Goal: Task Accomplishment & Management: Use online tool/utility

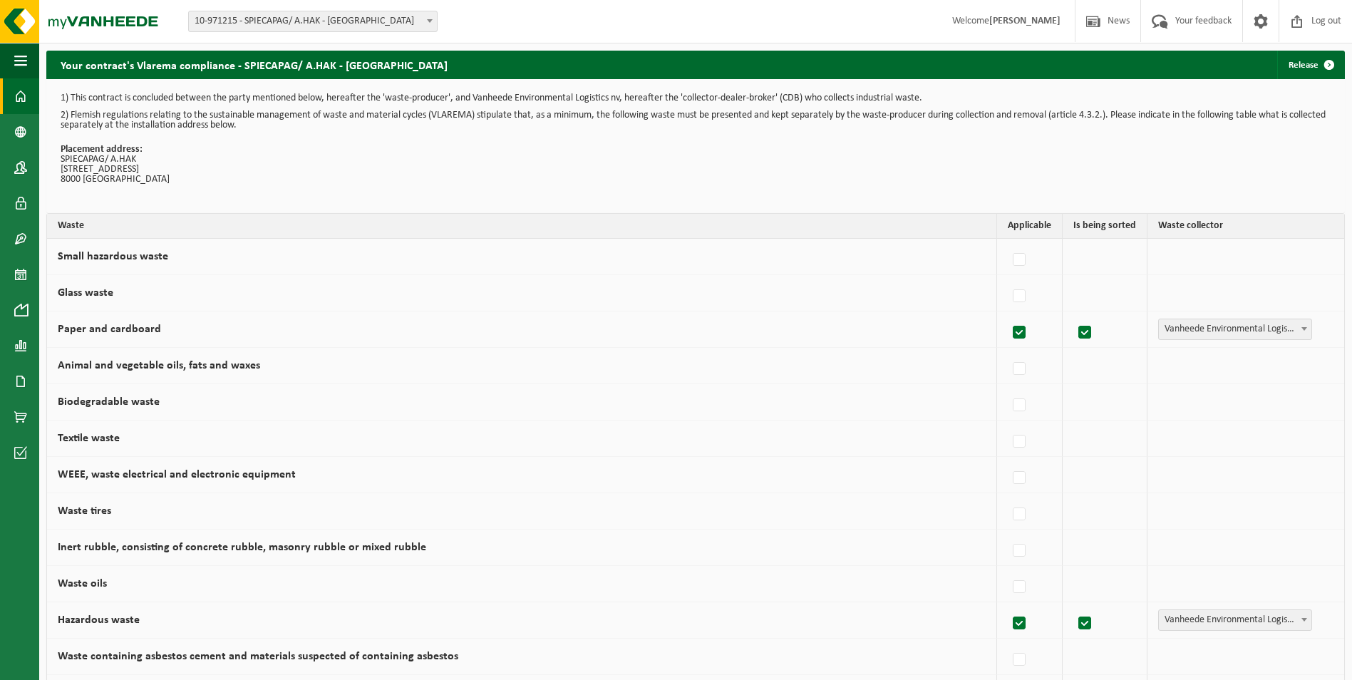
click at [19, 94] on span at bounding box center [20, 96] width 13 height 36
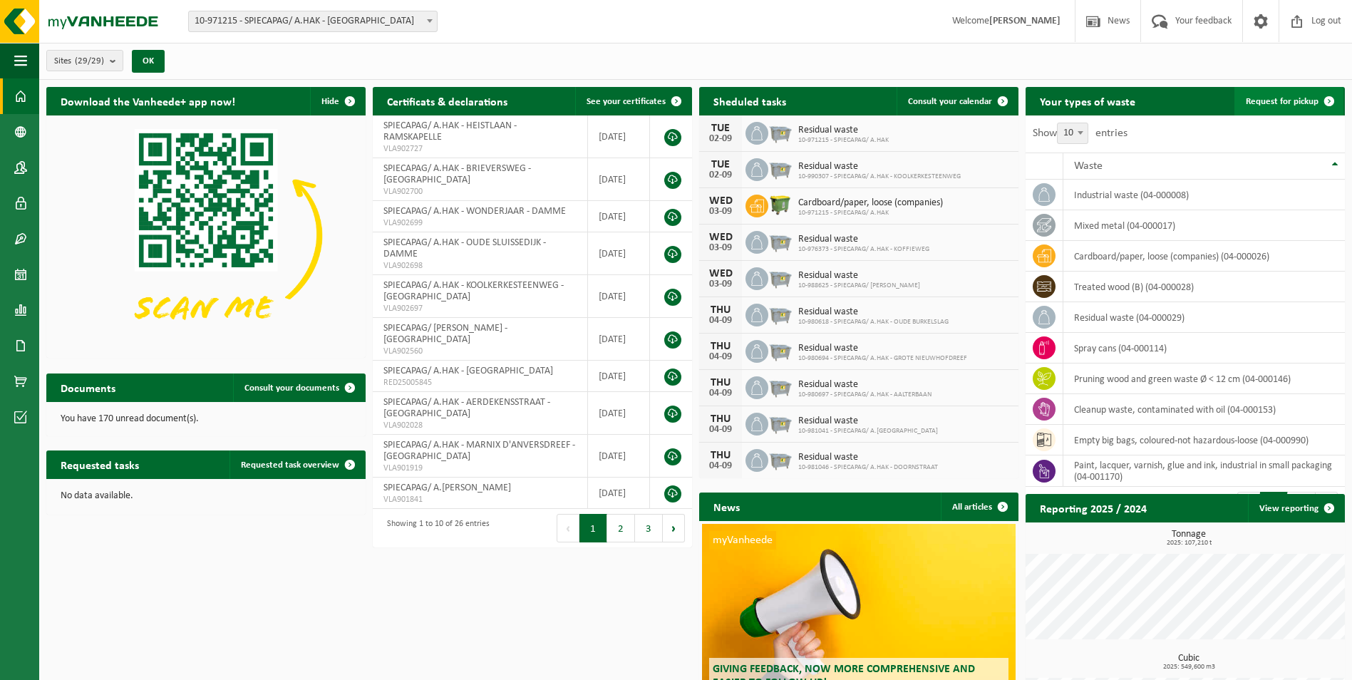
click at [1292, 101] on span "Request for pickup" at bounding box center [1282, 101] width 73 height 9
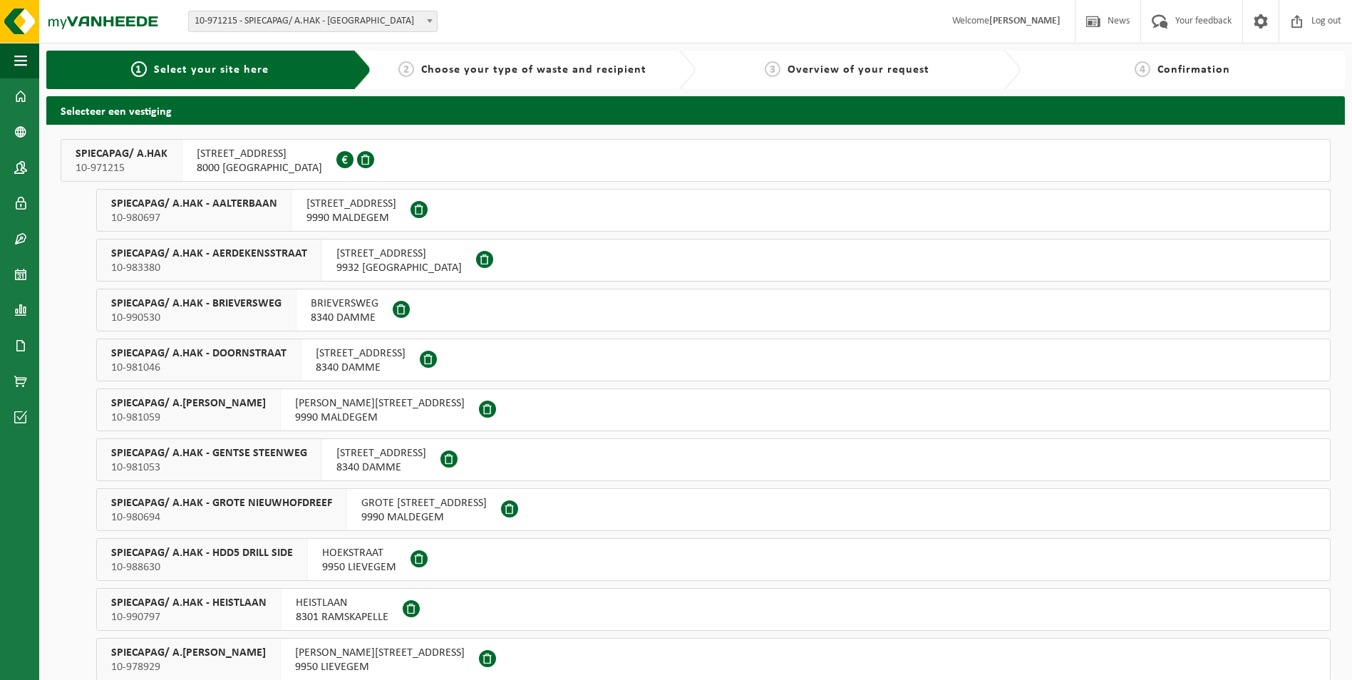
click at [250, 158] on span "GOTEVLIETSTRAAT 53" at bounding box center [259, 154] width 125 height 14
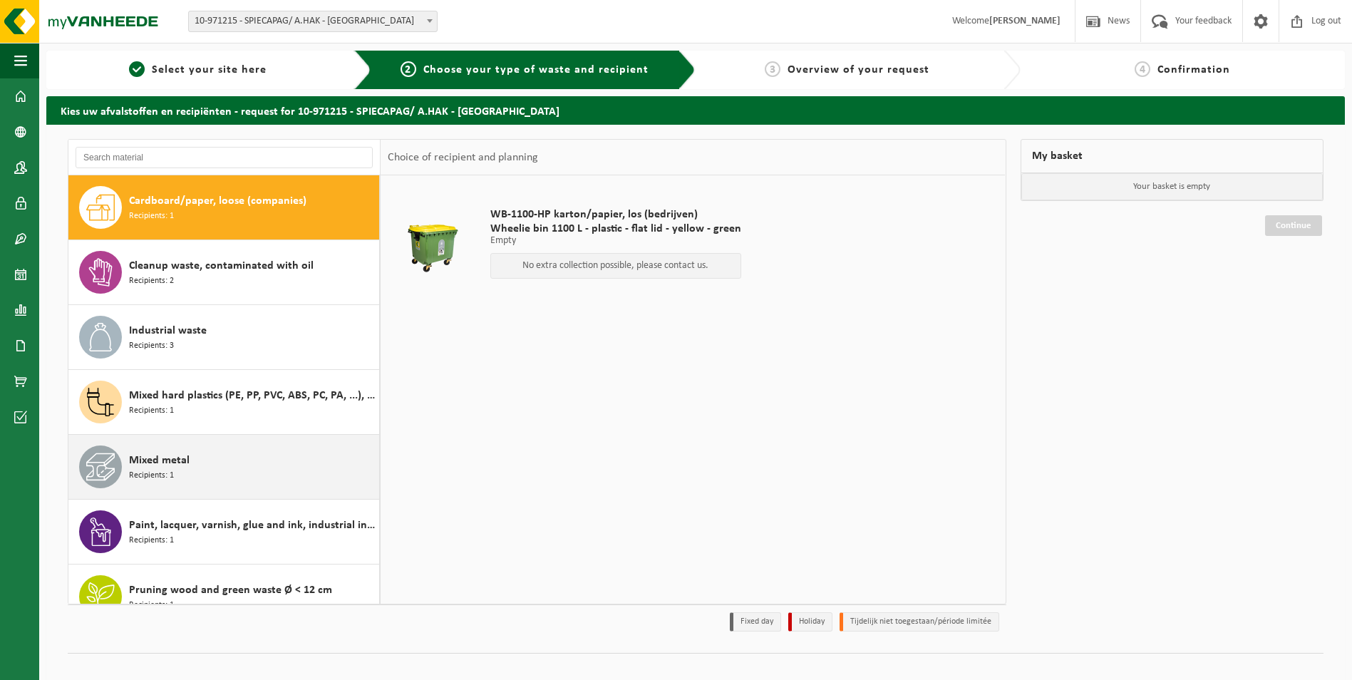
click at [229, 470] on div "Mixed metal Recipients: 1" at bounding box center [252, 466] width 247 height 43
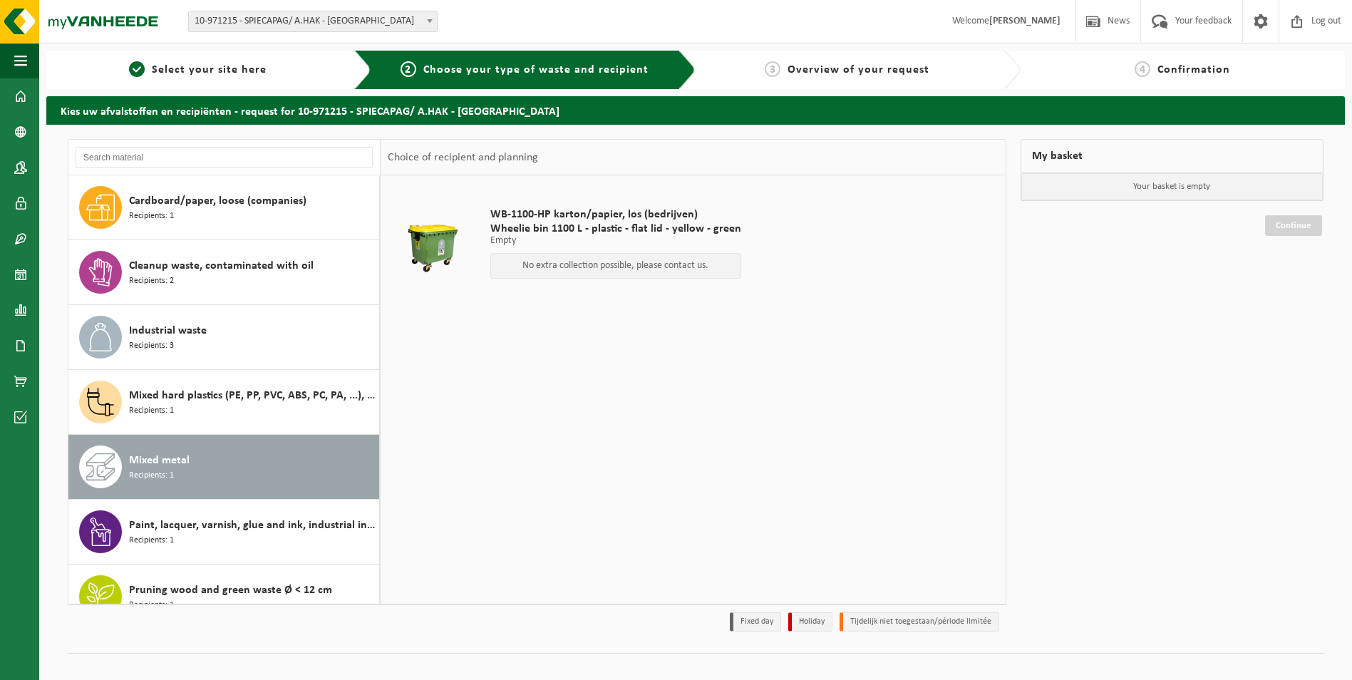
scroll to position [220, 0]
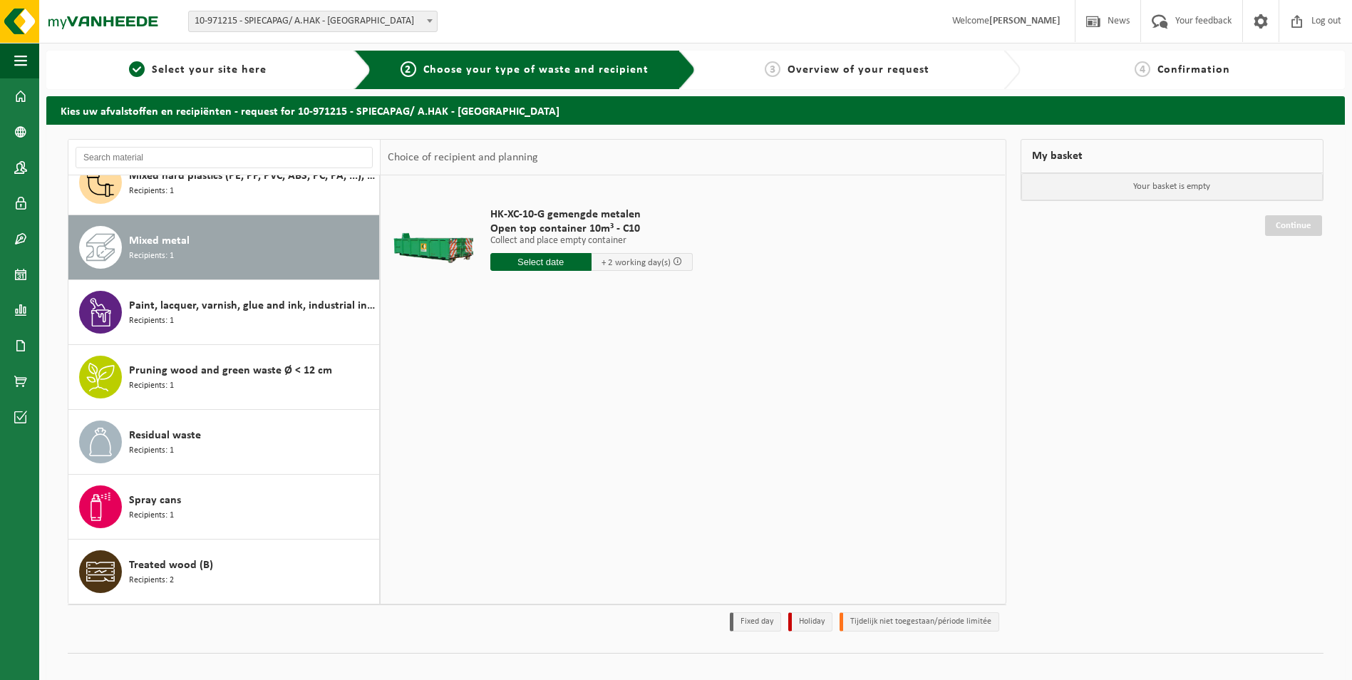
click at [557, 259] on input "text" at bounding box center [540, 262] width 101 height 18
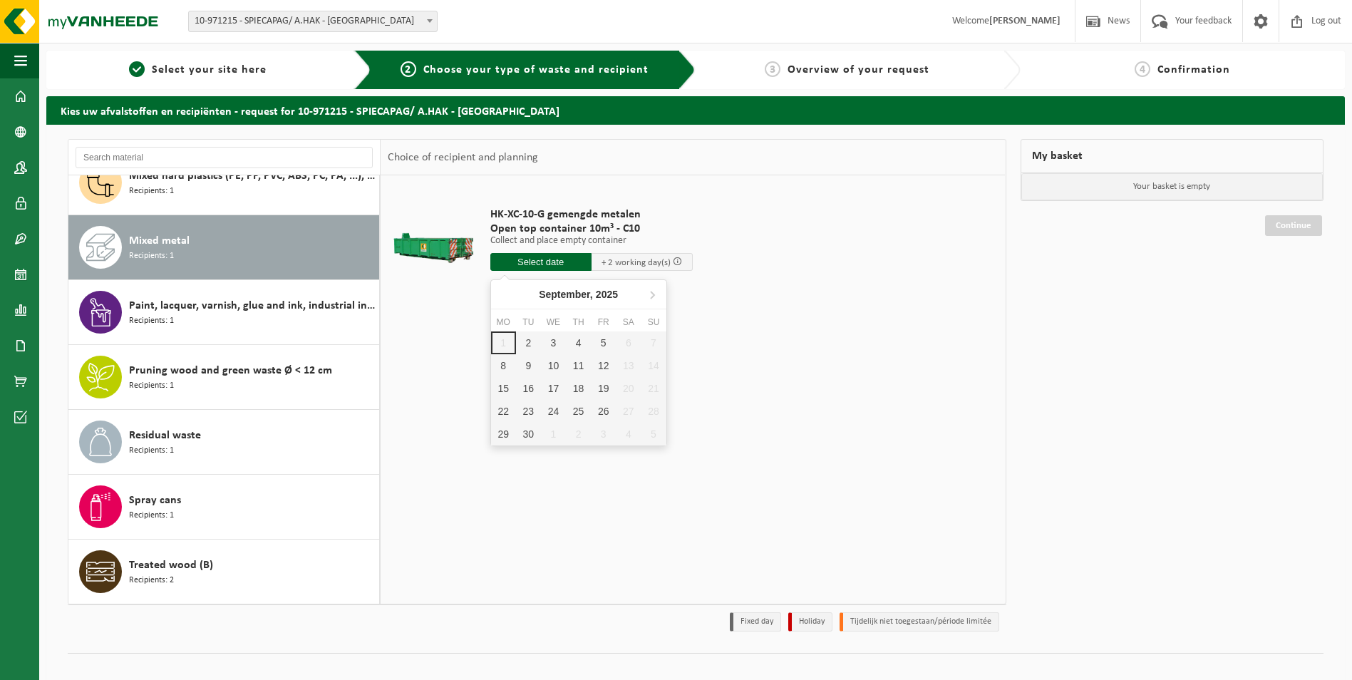
click at [963, 281] on td "HK-XC-10-G gemengde metalen Open top container 10m³ - C10 Collect and place emp…" at bounding box center [739, 242] width 519 height 120
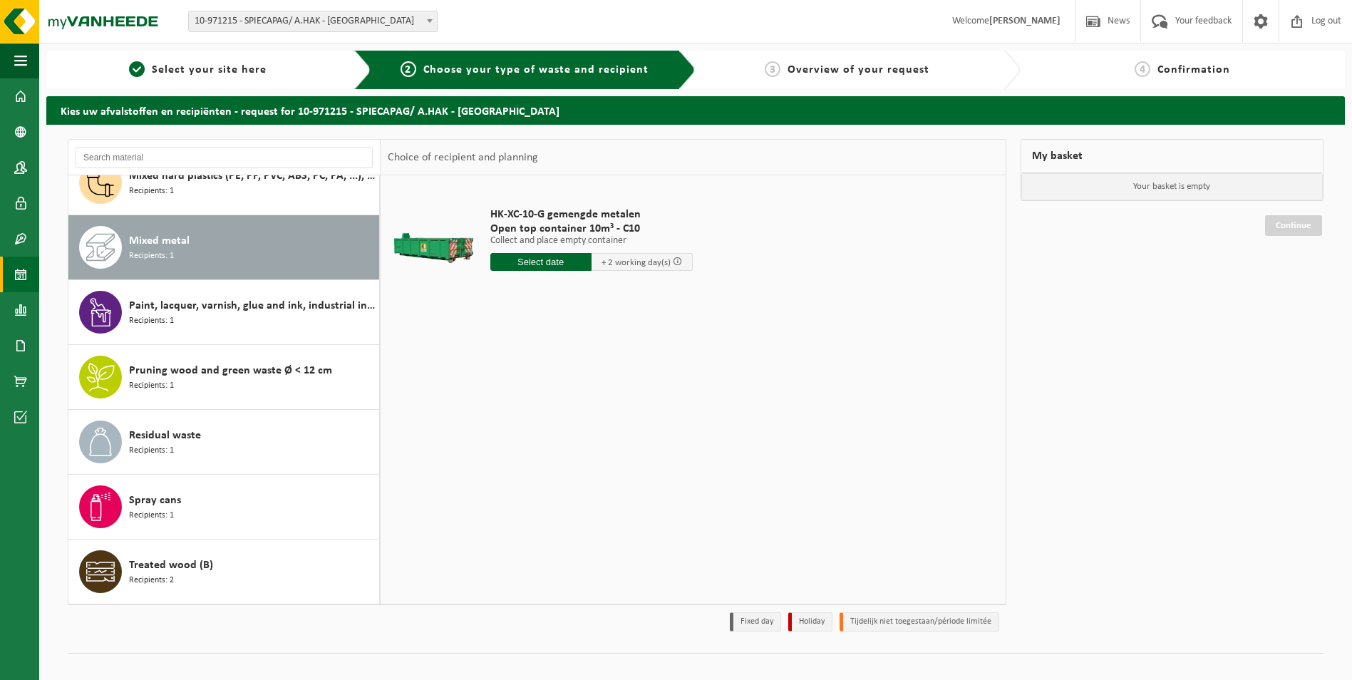
click at [18, 275] on span at bounding box center [20, 275] width 13 height 36
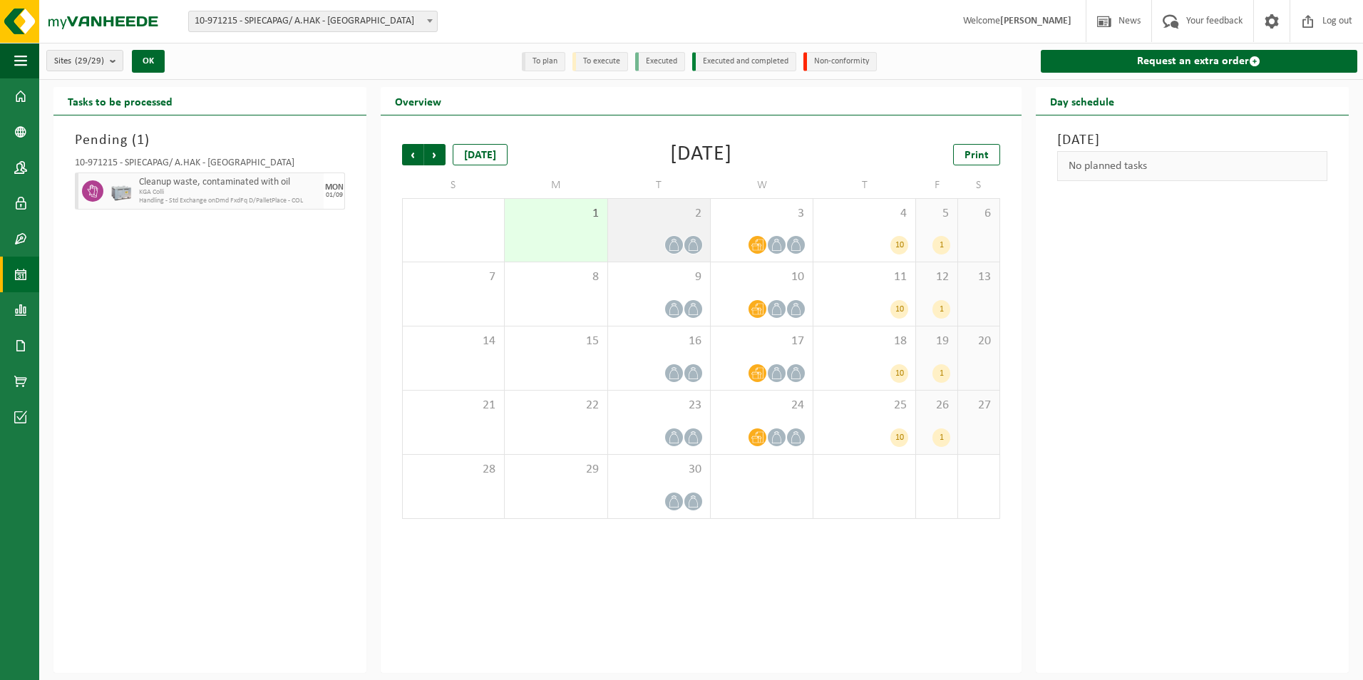
click at [674, 240] on icon at bounding box center [674, 245] width 12 height 12
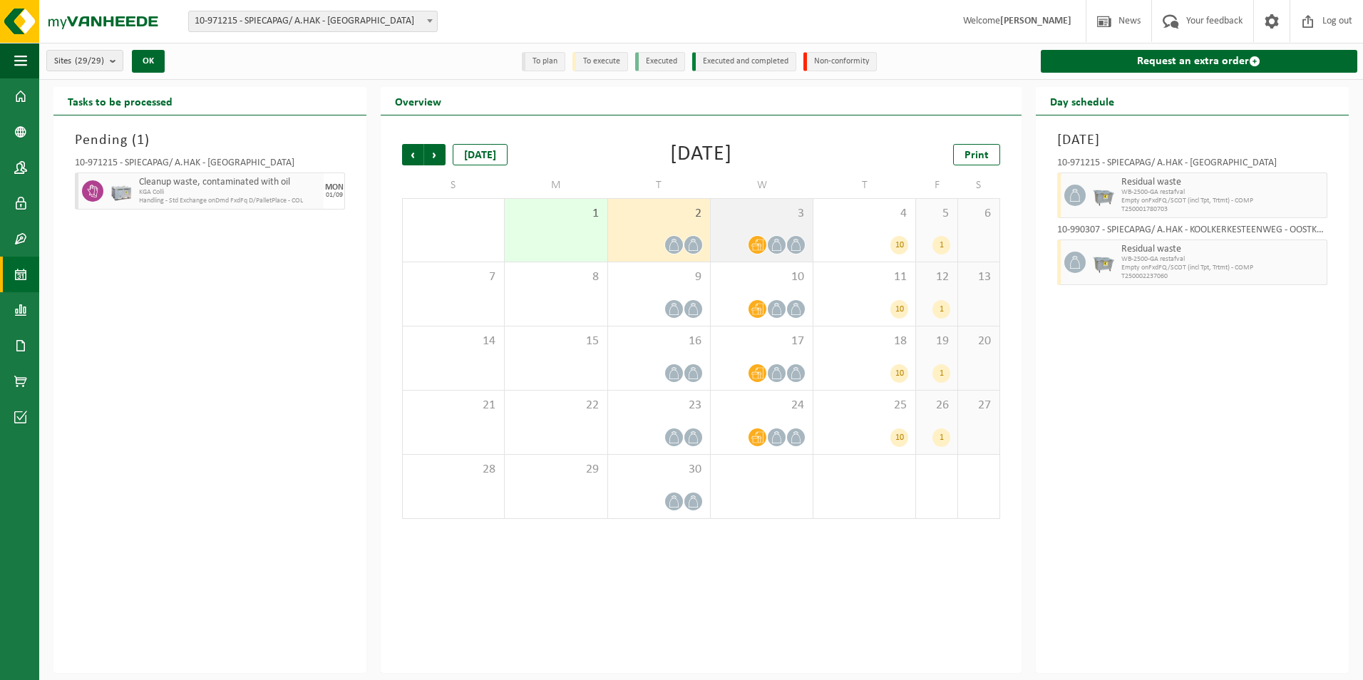
click at [753, 244] on icon at bounding box center [757, 245] width 12 height 12
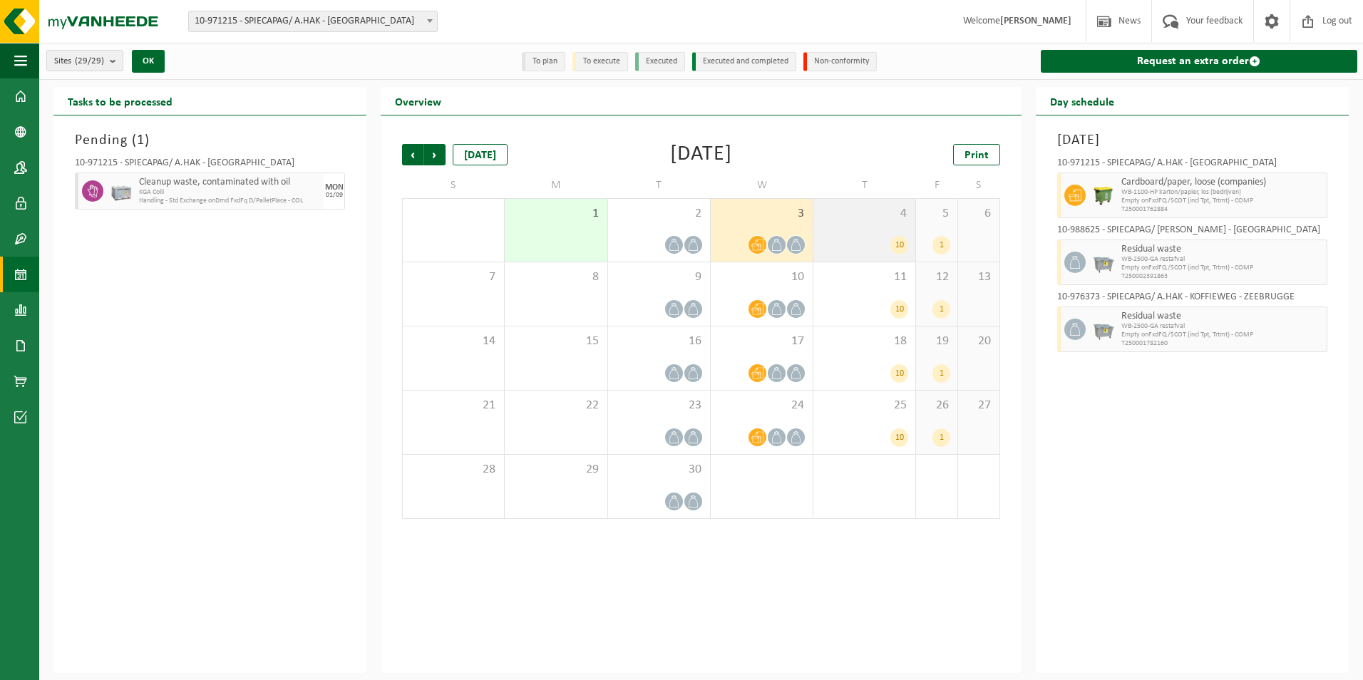
click at [860, 242] on div "10" at bounding box center [864, 245] width 88 height 19
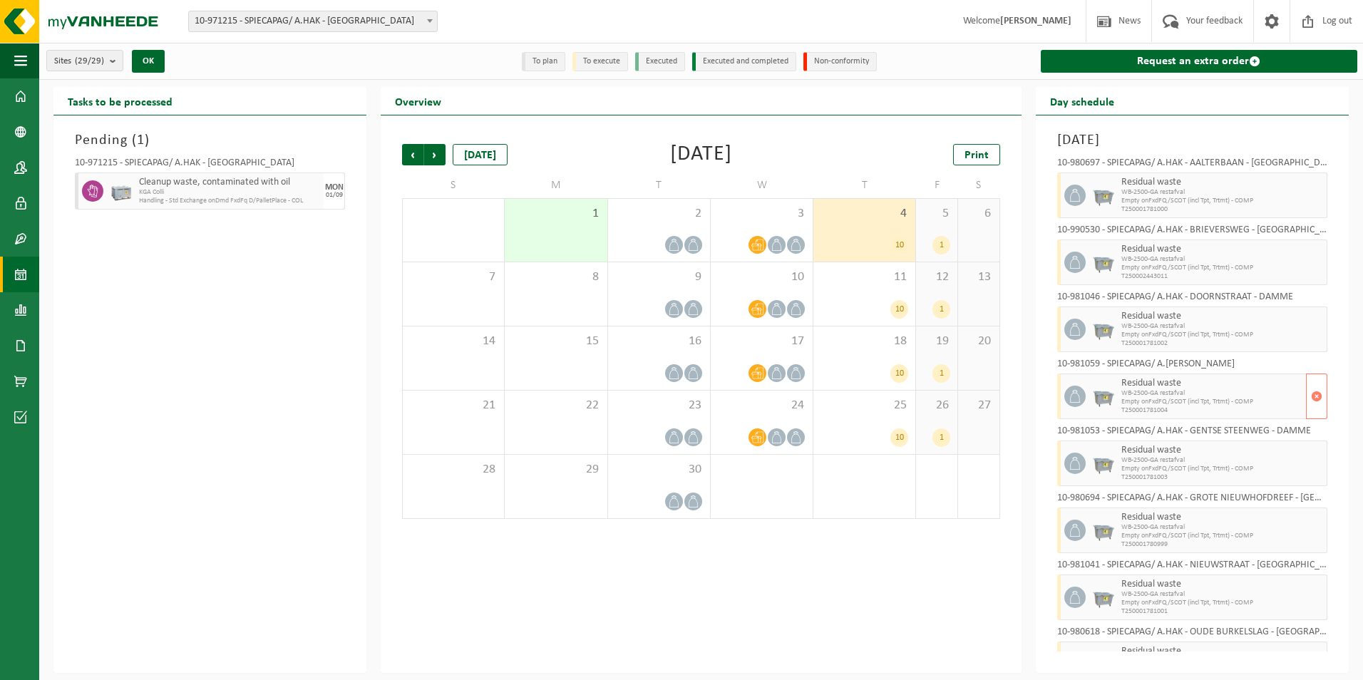
scroll to position [172, 0]
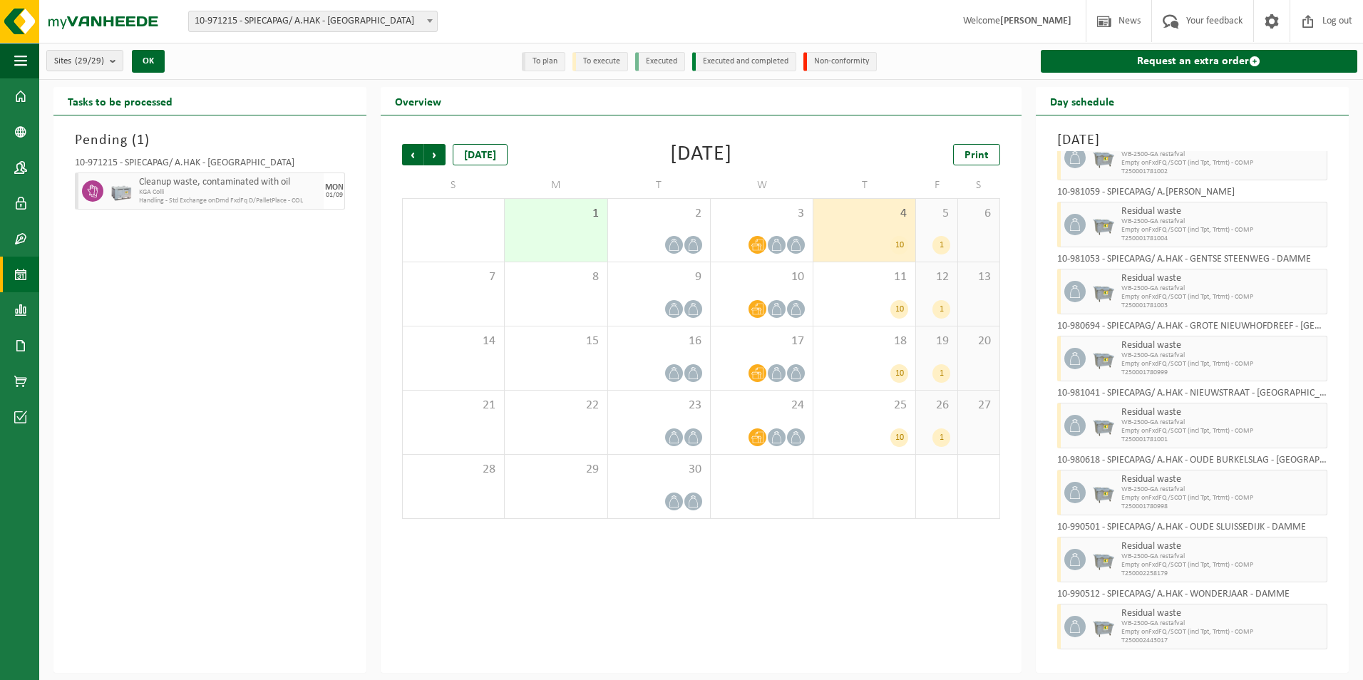
click at [940, 239] on div "1" at bounding box center [941, 245] width 18 height 19
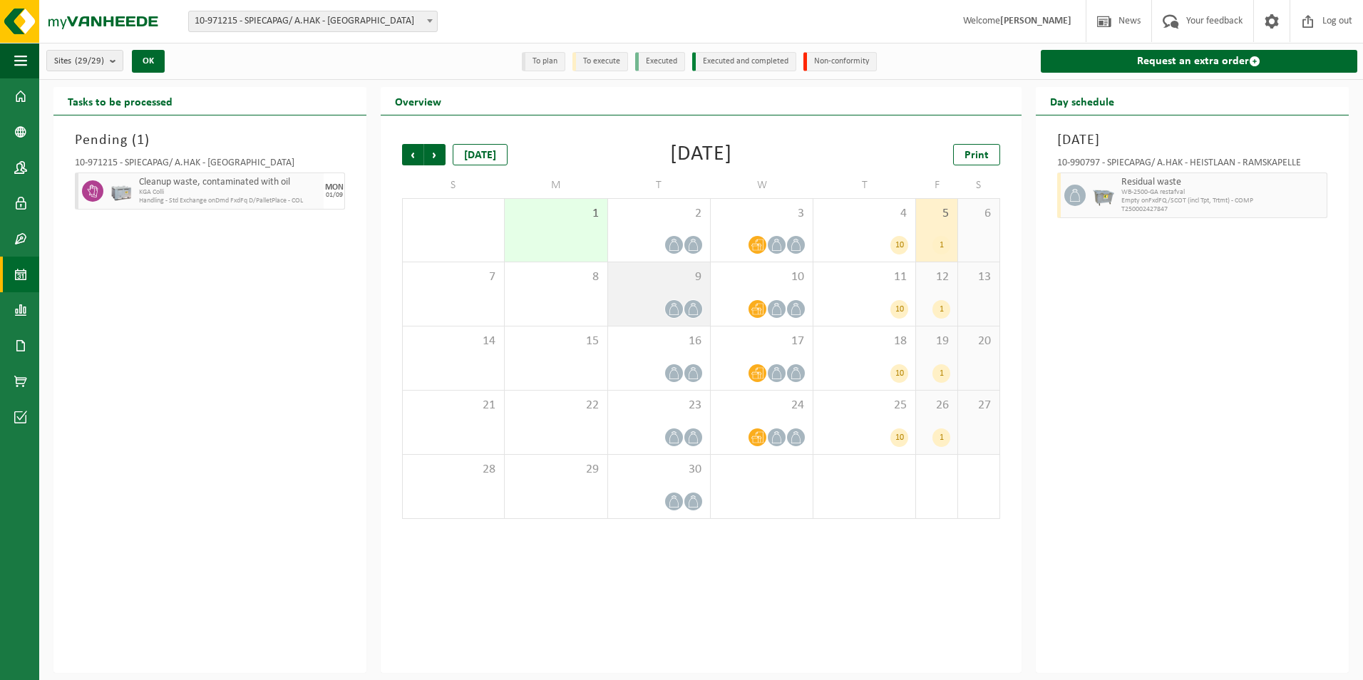
click at [649, 309] on div at bounding box center [659, 308] width 88 height 19
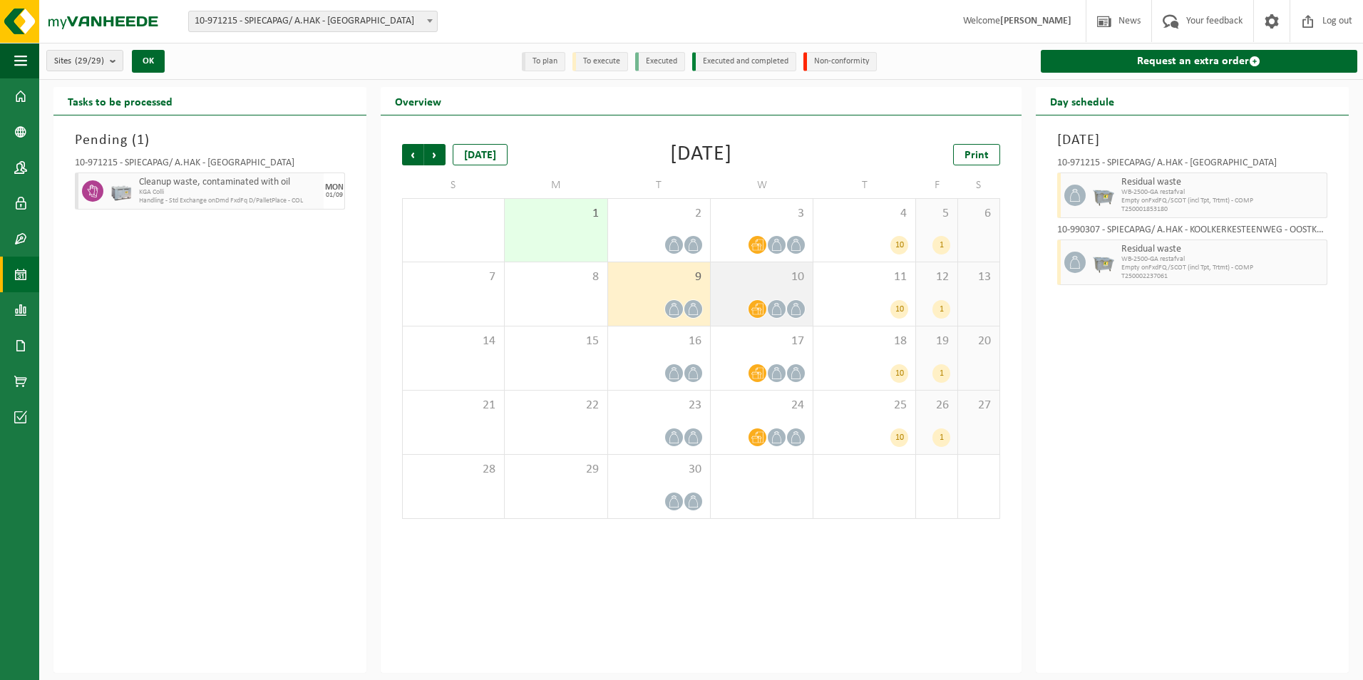
click at [766, 316] on div at bounding box center [762, 308] width 88 height 19
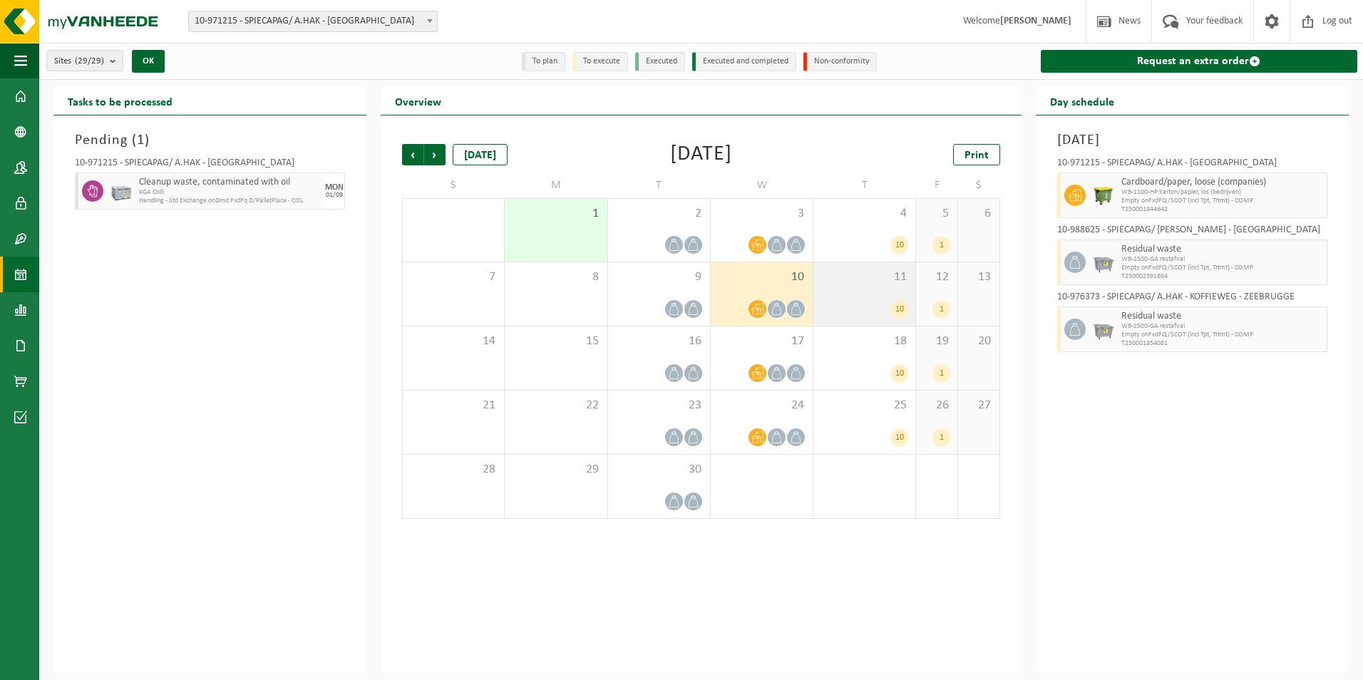
click at [897, 308] on div "10" at bounding box center [899, 309] width 18 height 19
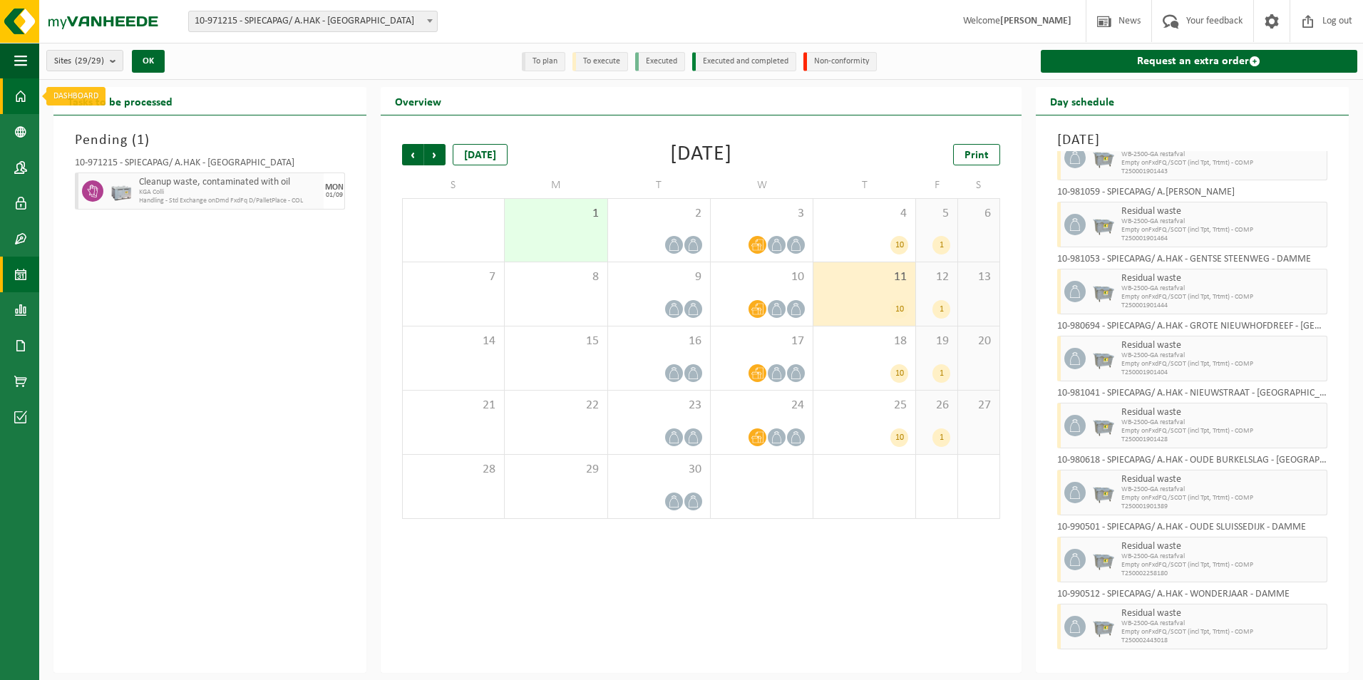
click at [19, 99] on span at bounding box center [20, 96] width 13 height 36
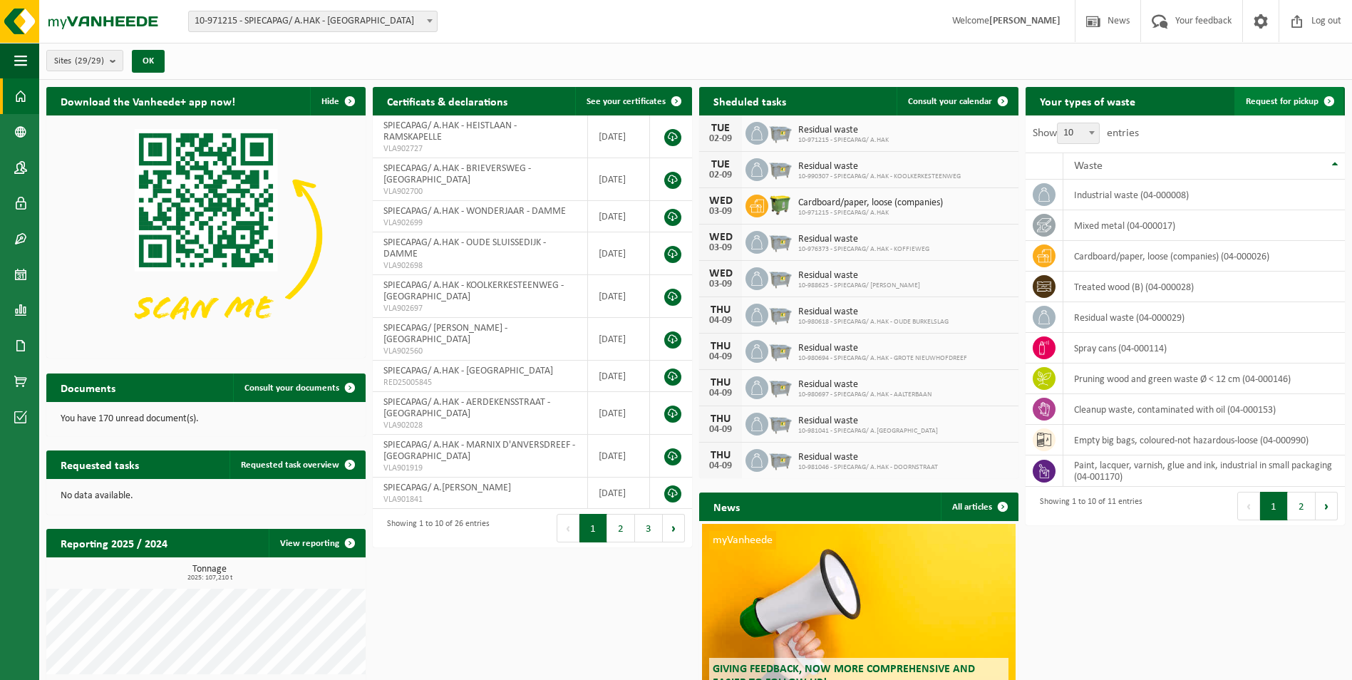
click at [1289, 103] on span "Request for pickup" at bounding box center [1282, 101] width 73 height 9
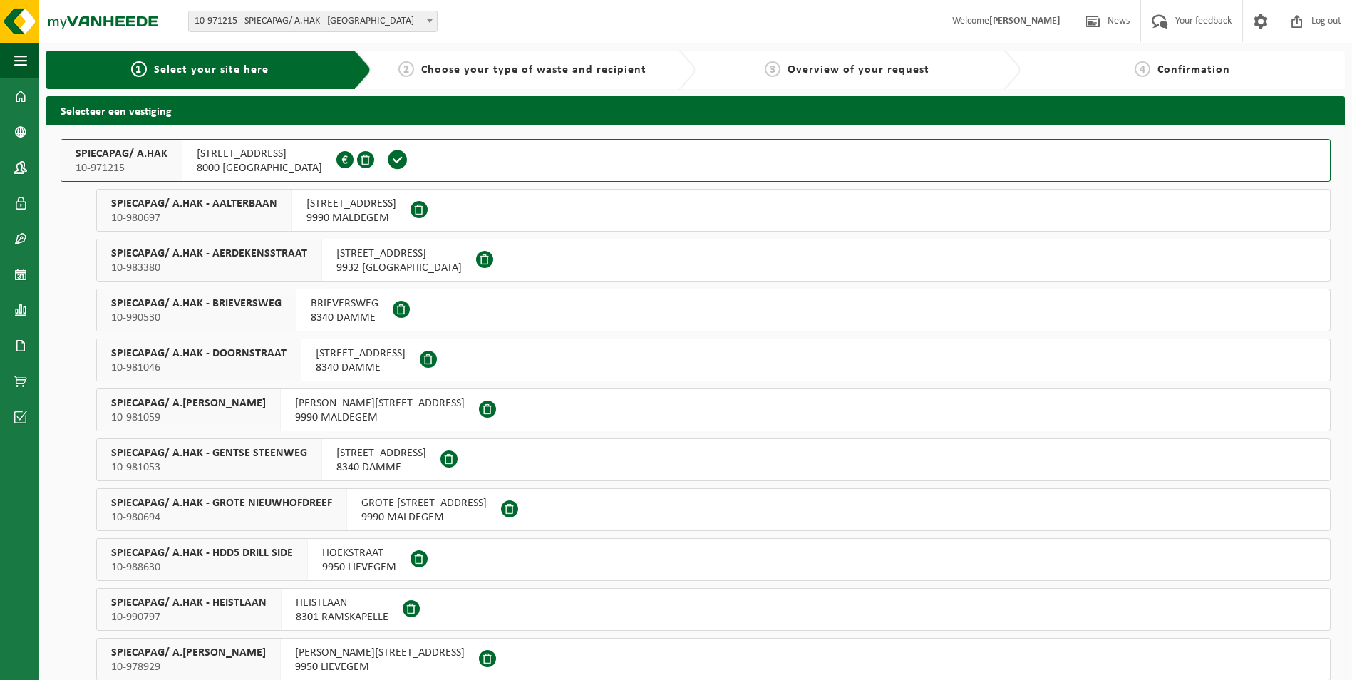
click at [217, 157] on span "[STREET_ADDRESS]" at bounding box center [259, 154] width 125 height 14
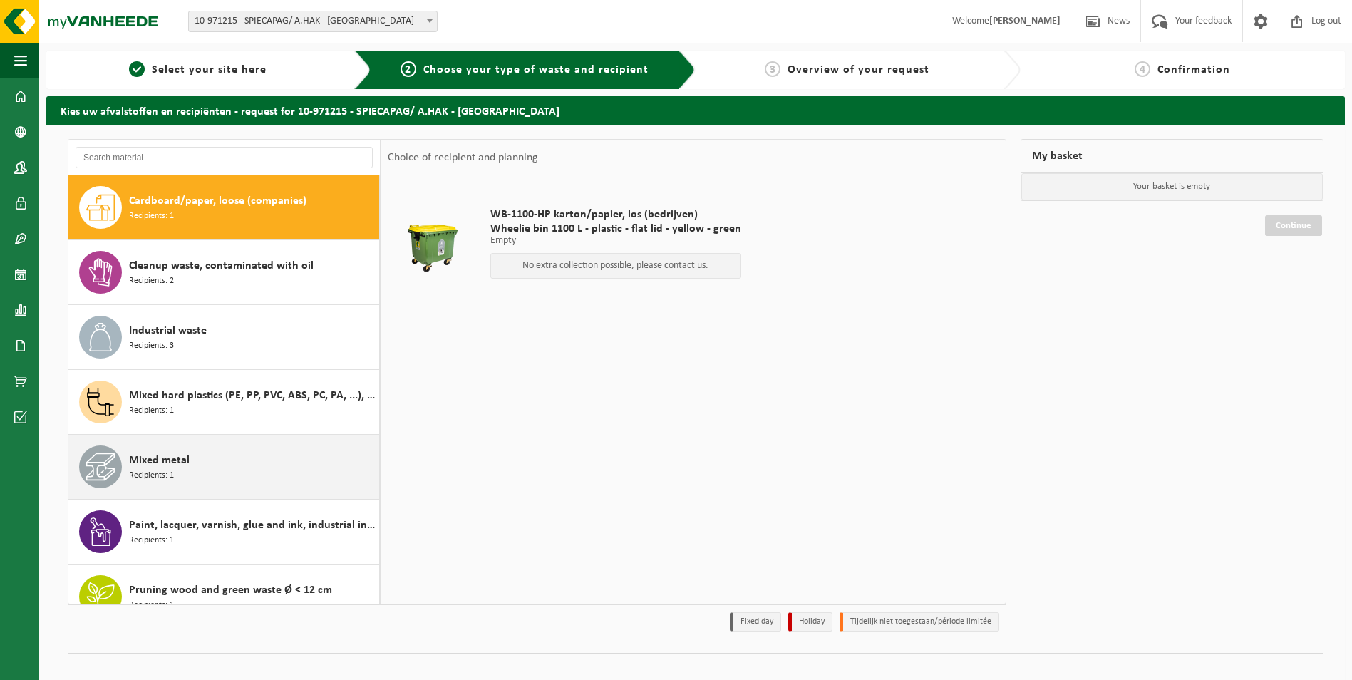
click at [178, 470] on div "Mixed metal Recipients: 1" at bounding box center [252, 466] width 247 height 43
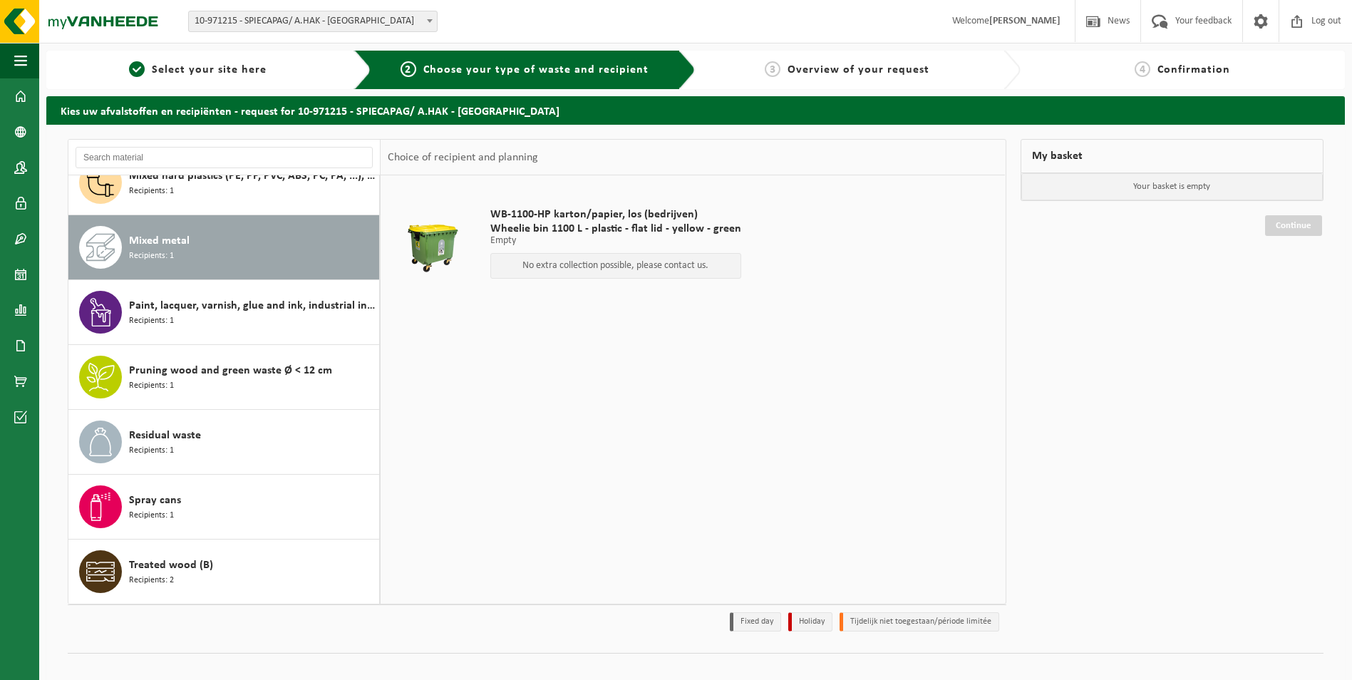
scroll to position [220, 0]
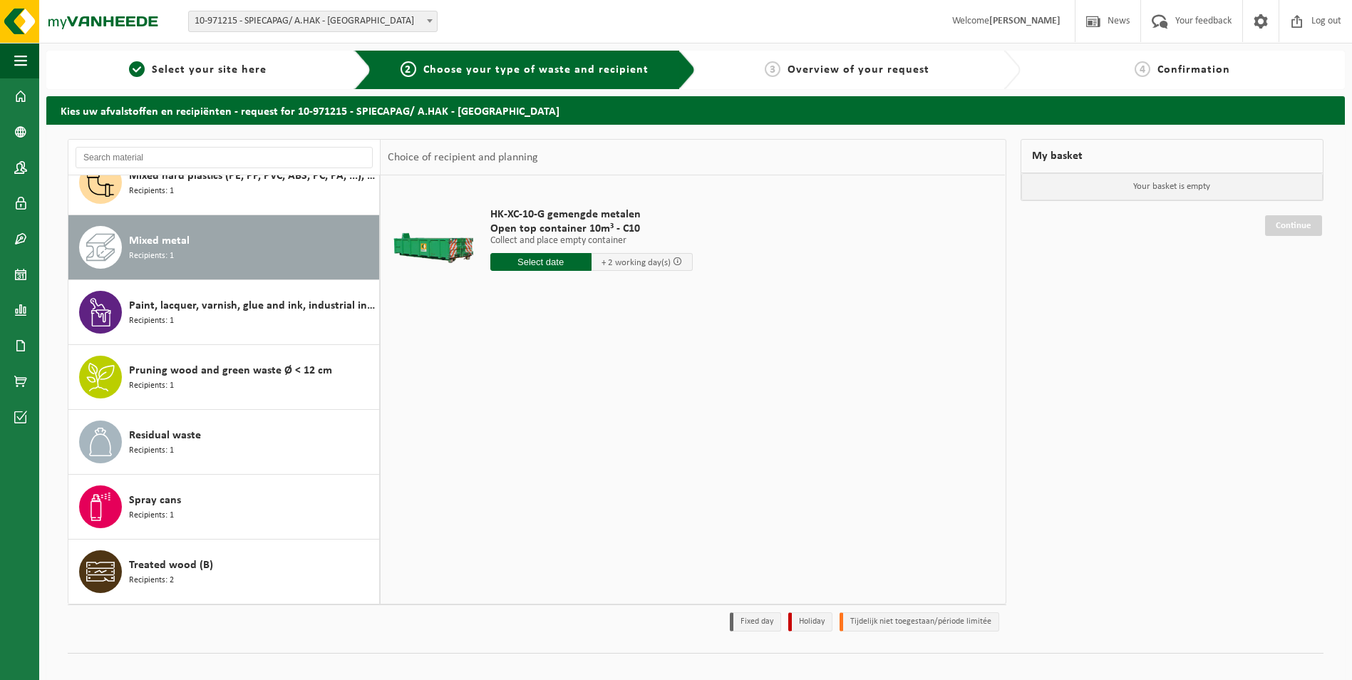
click at [531, 254] on input "text" at bounding box center [540, 262] width 101 height 18
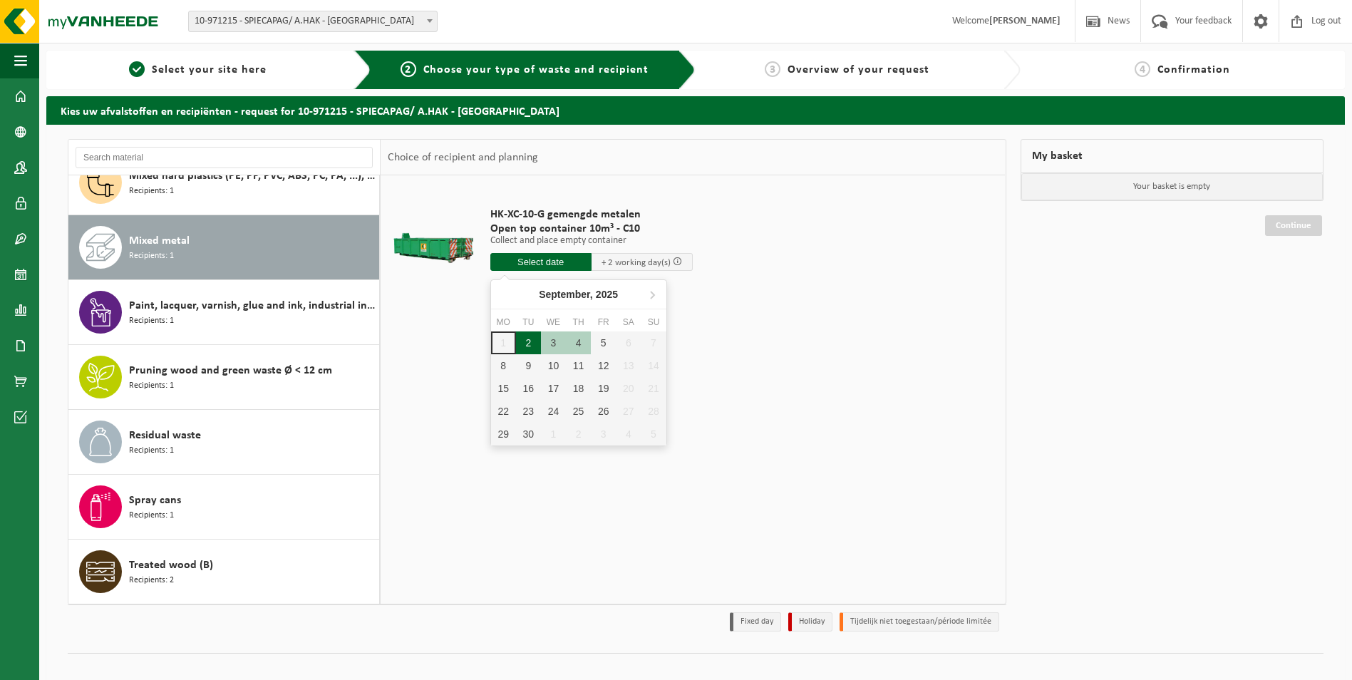
click at [530, 343] on div "2" at bounding box center [528, 342] width 25 height 23
type input "From [DATE]"
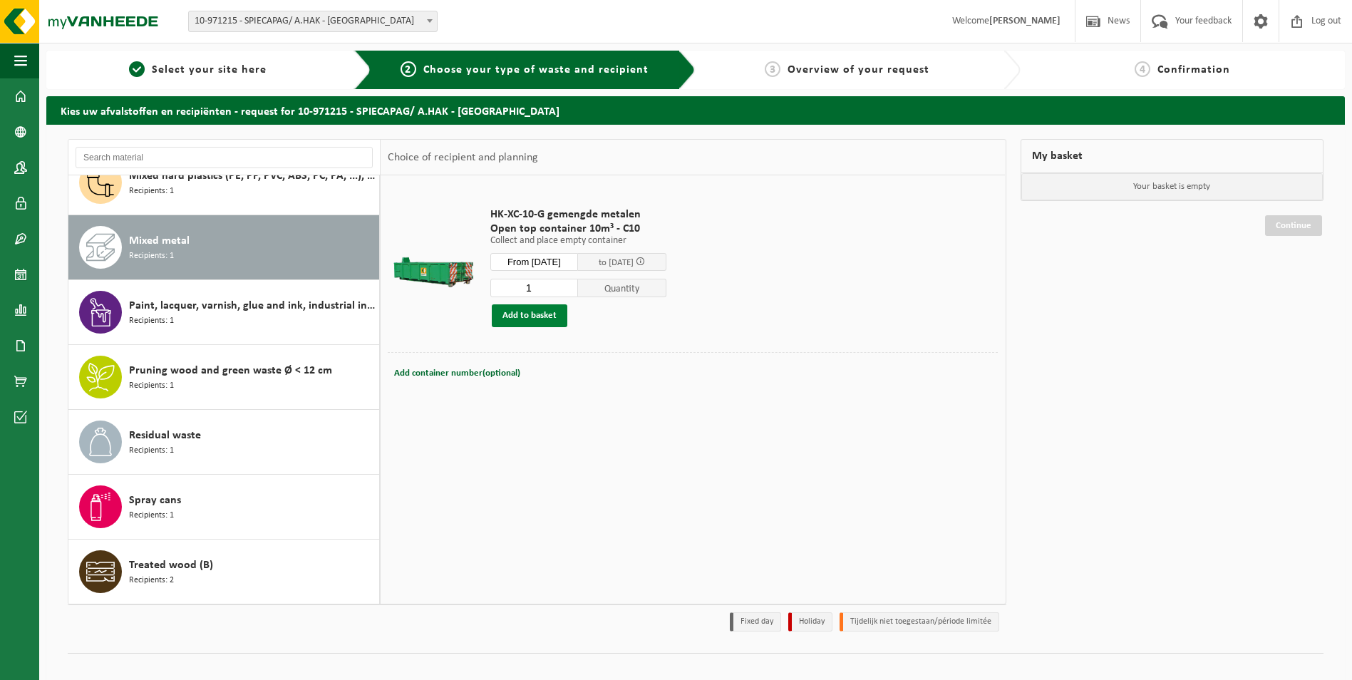
click at [526, 313] on button "Add to basket" at bounding box center [530, 315] width 76 height 23
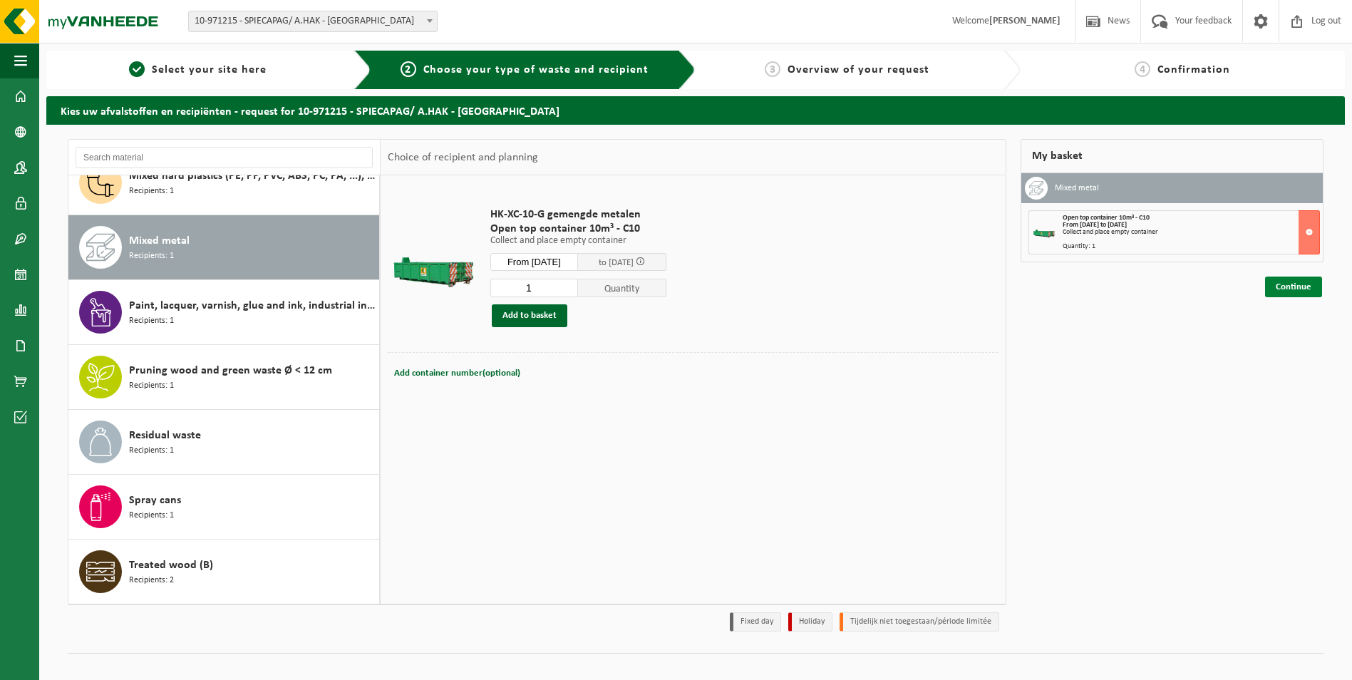
click at [1289, 284] on link "Continue" at bounding box center [1293, 287] width 57 height 21
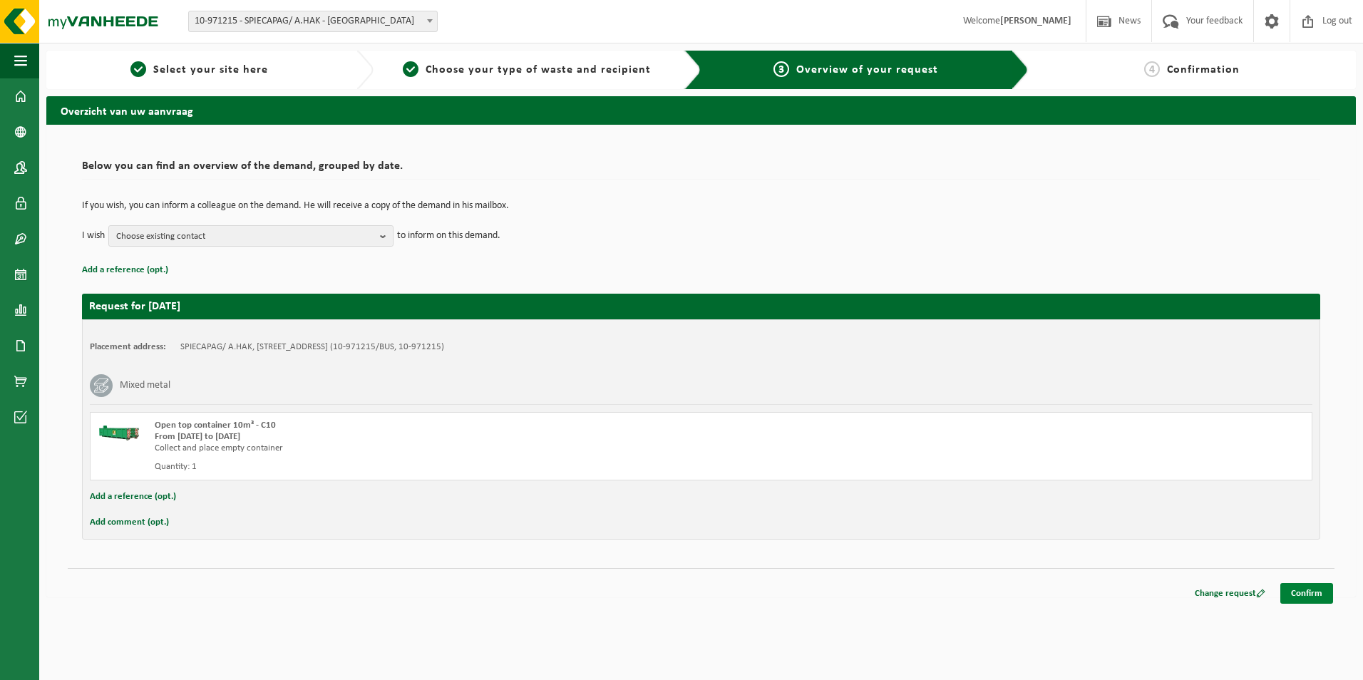
click at [1311, 594] on link "Confirm" at bounding box center [1306, 593] width 53 height 21
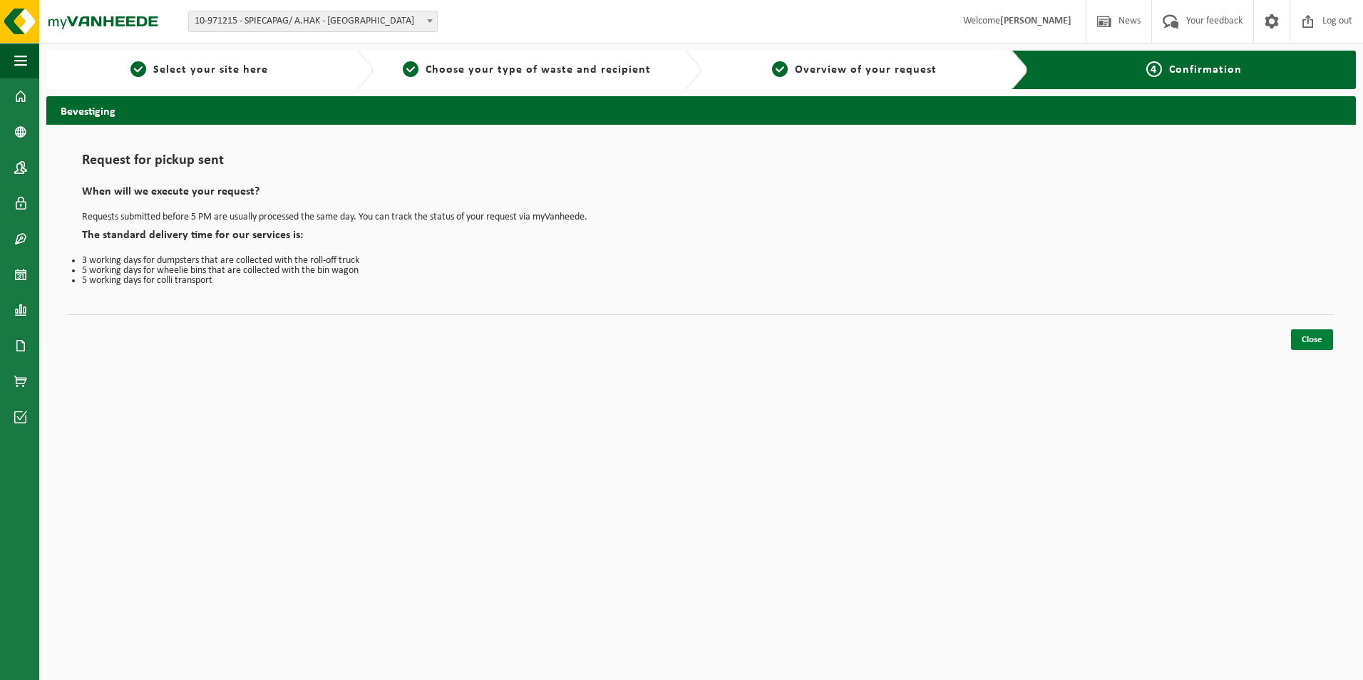
click at [1313, 339] on link "Close" at bounding box center [1312, 339] width 42 height 21
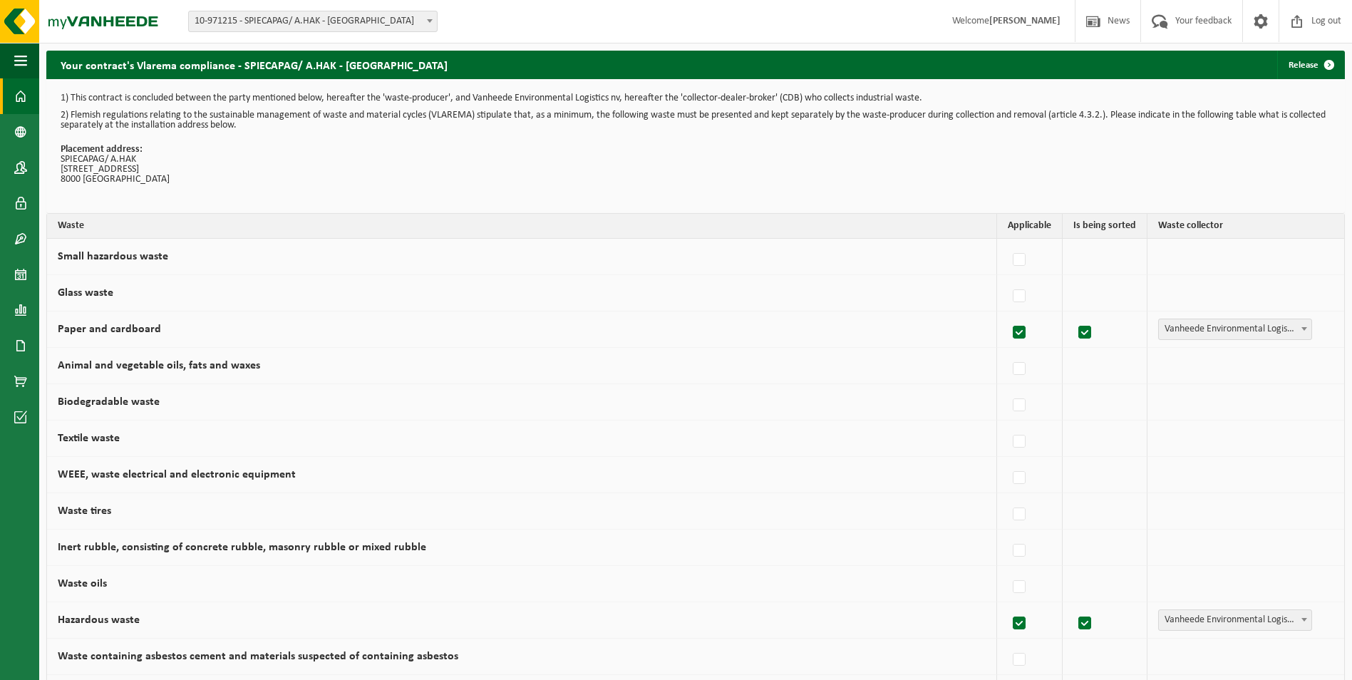
click at [24, 93] on span at bounding box center [20, 96] width 13 height 36
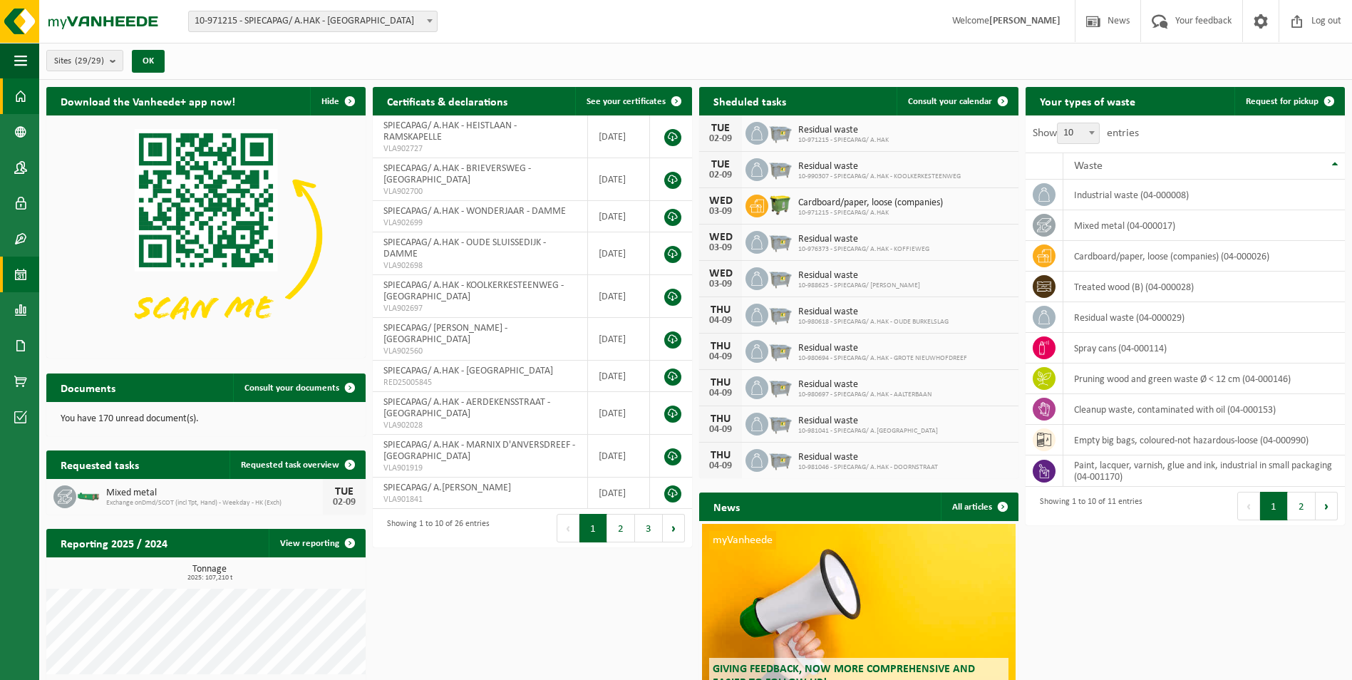
click at [14, 275] on link "Calendar" at bounding box center [19, 275] width 39 height 36
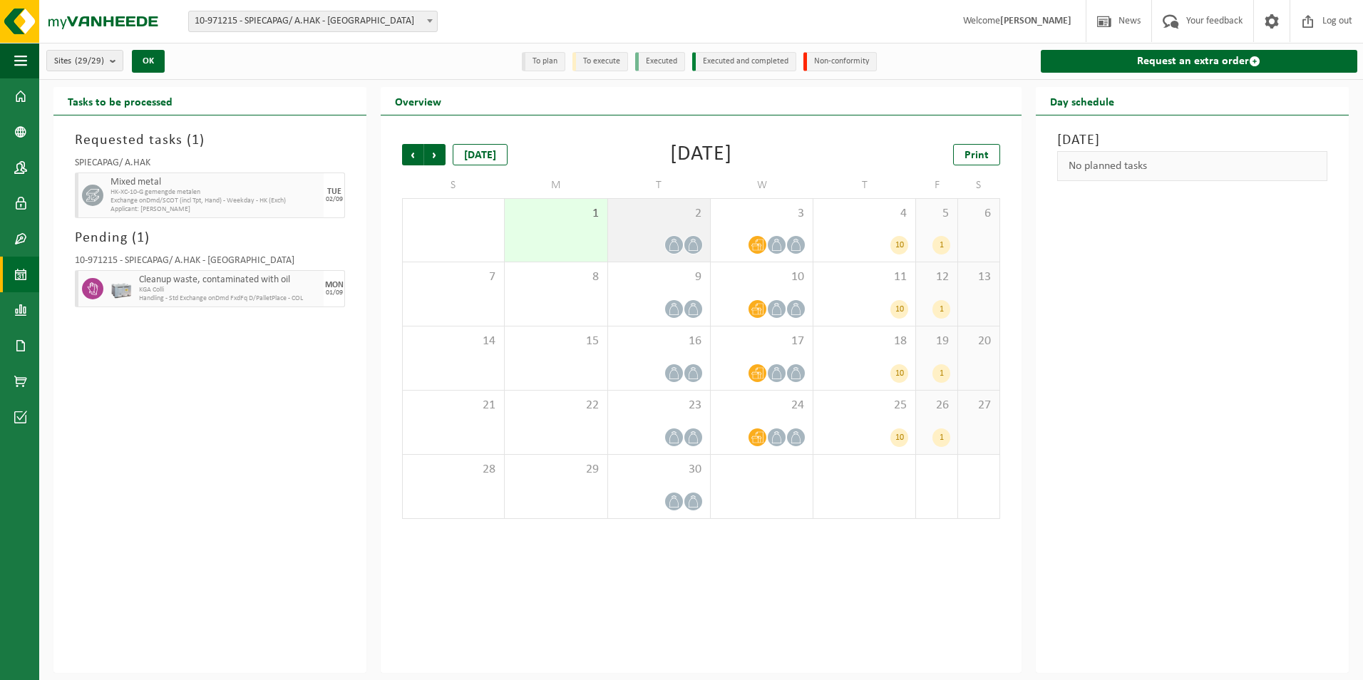
click at [658, 240] on div at bounding box center [659, 244] width 88 height 19
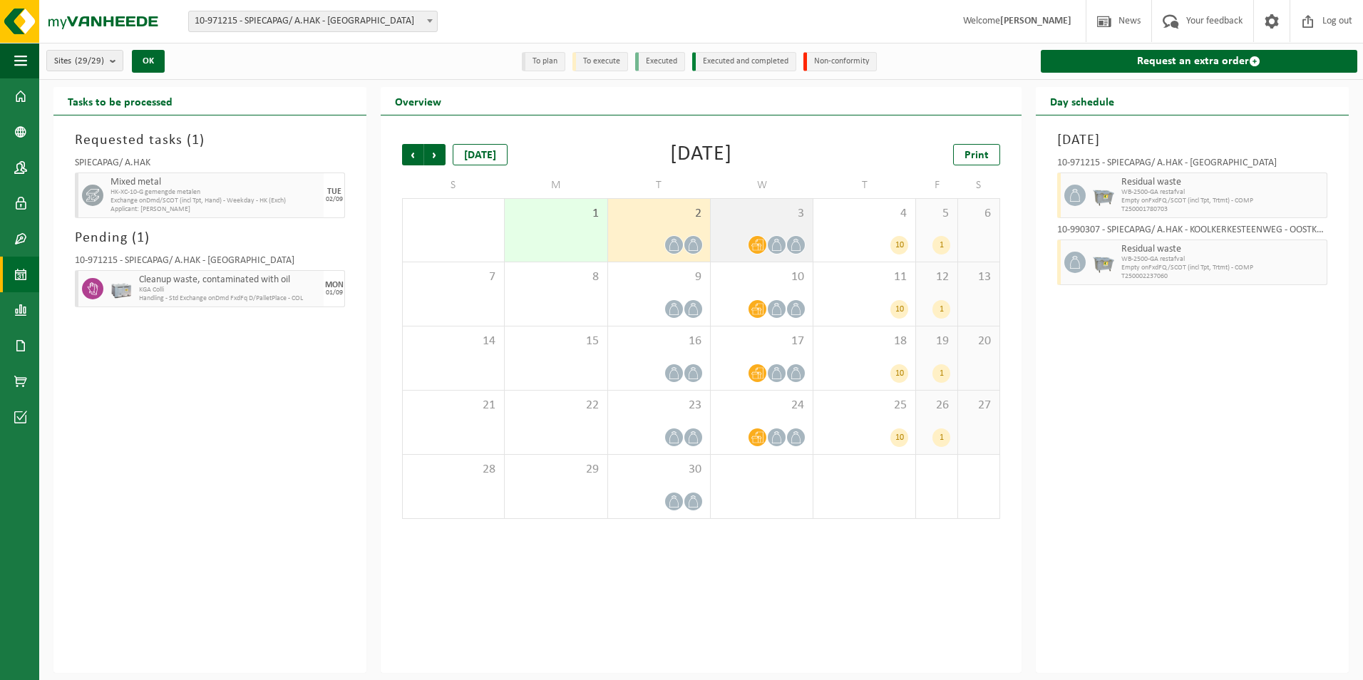
click at [762, 239] on icon at bounding box center [757, 244] width 12 height 11
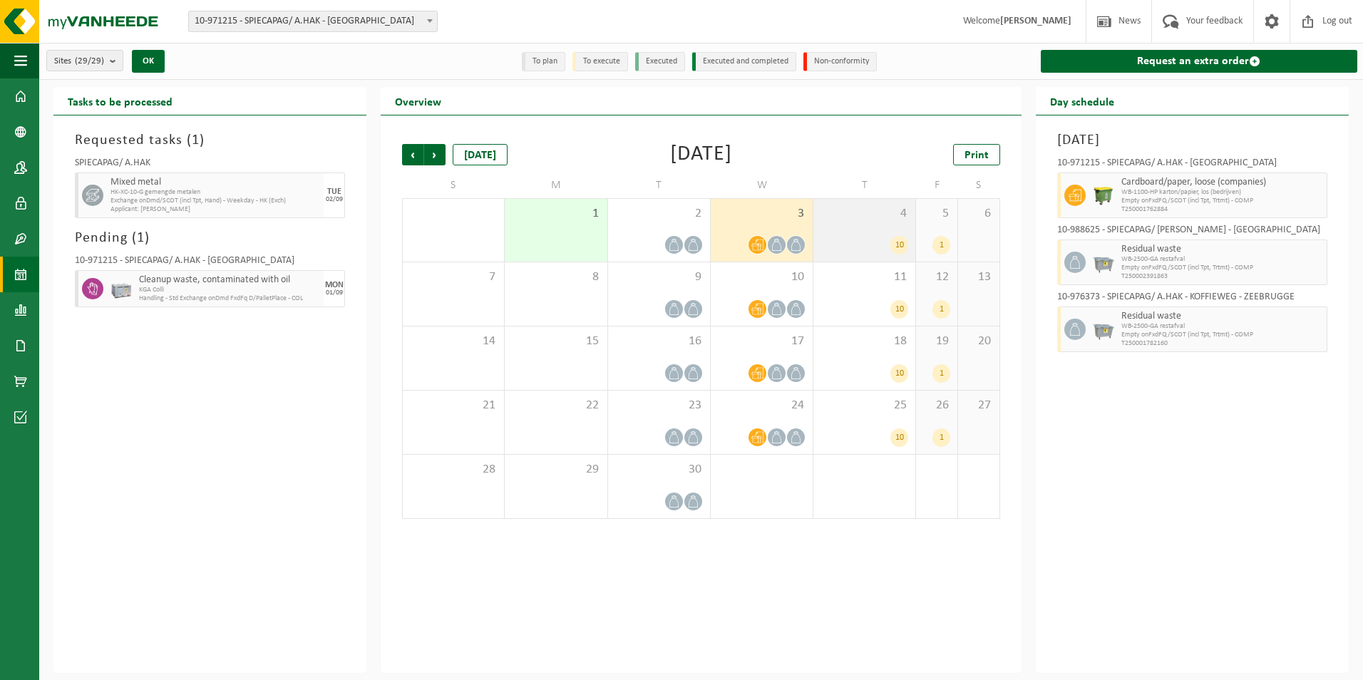
click at [886, 239] on div "10" at bounding box center [864, 245] width 88 height 19
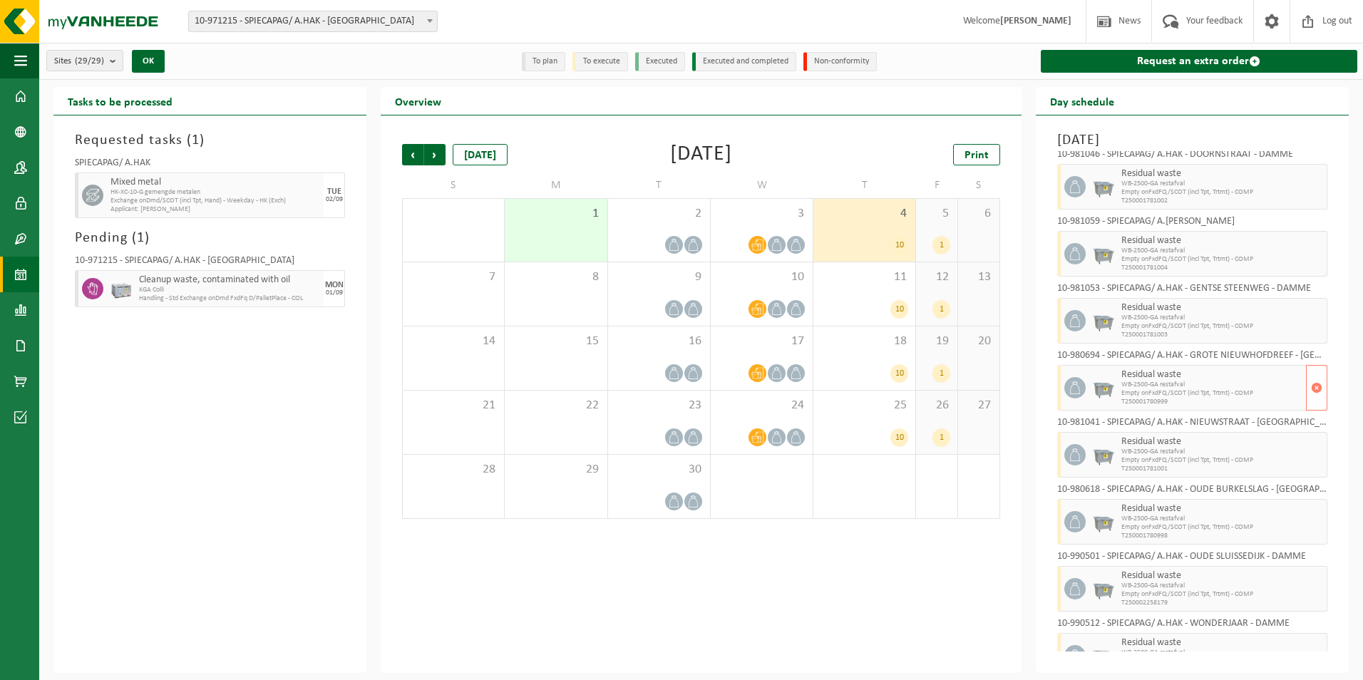
scroll to position [172, 0]
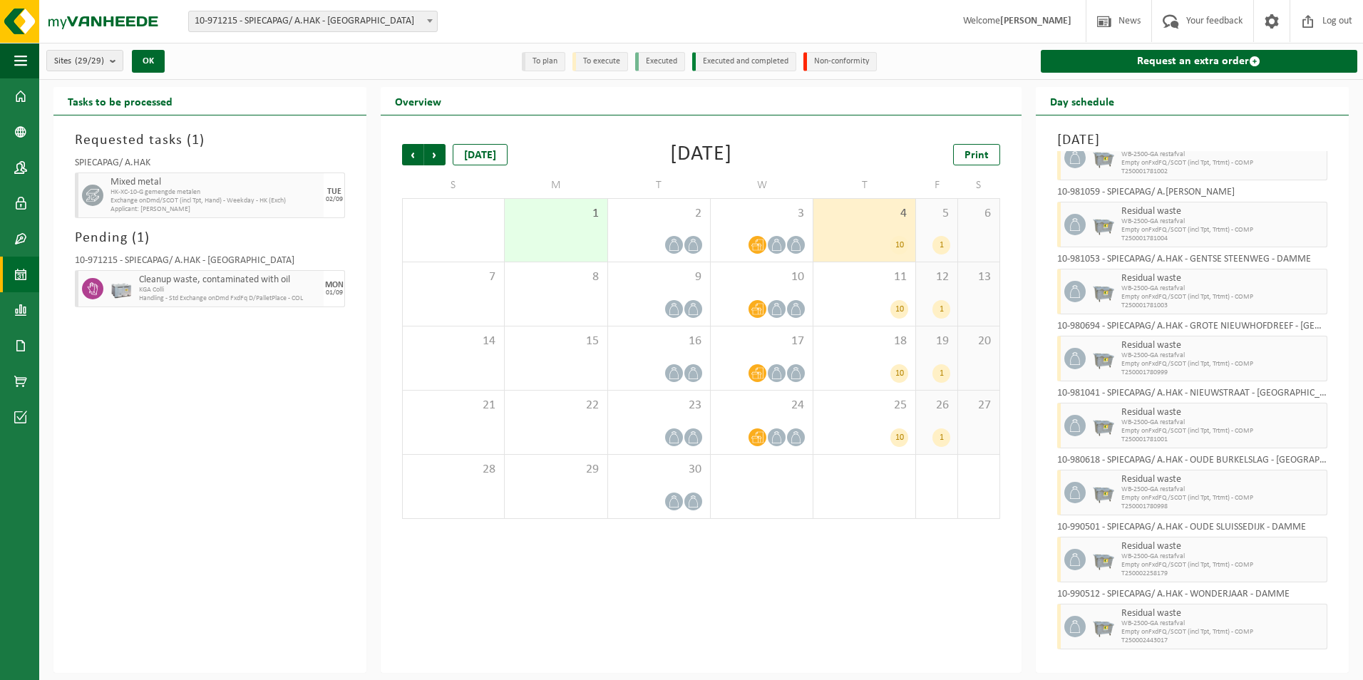
click at [941, 240] on div "1" at bounding box center [941, 245] width 18 height 19
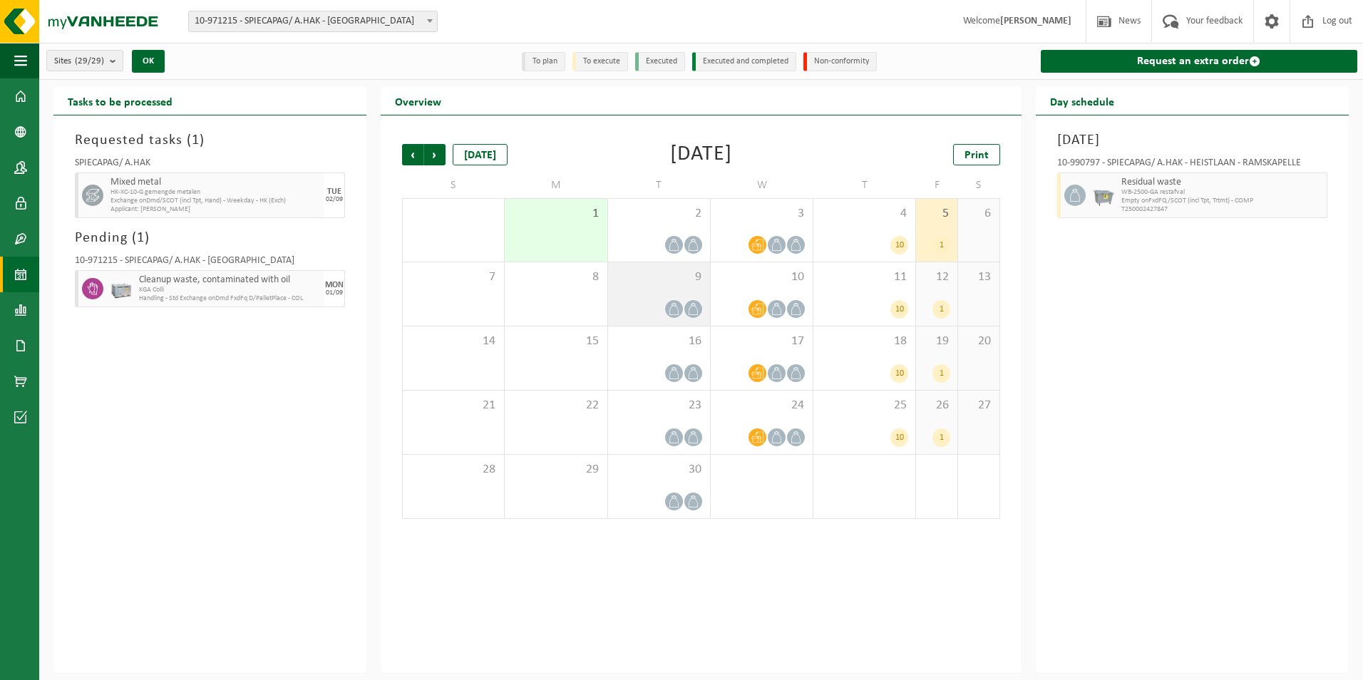
click at [676, 302] on span at bounding box center [674, 309] width 18 height 18
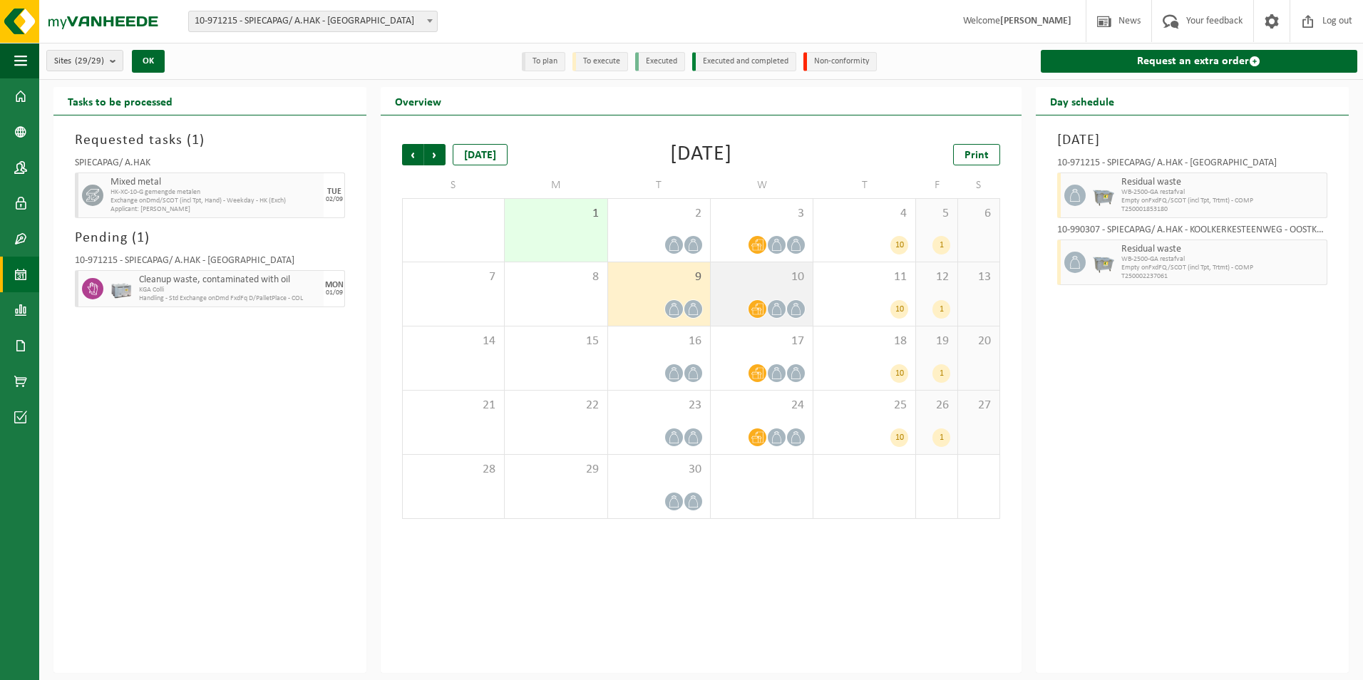
click at [777, 305] on icon at bounding box center [777, 309] width 12 height 12
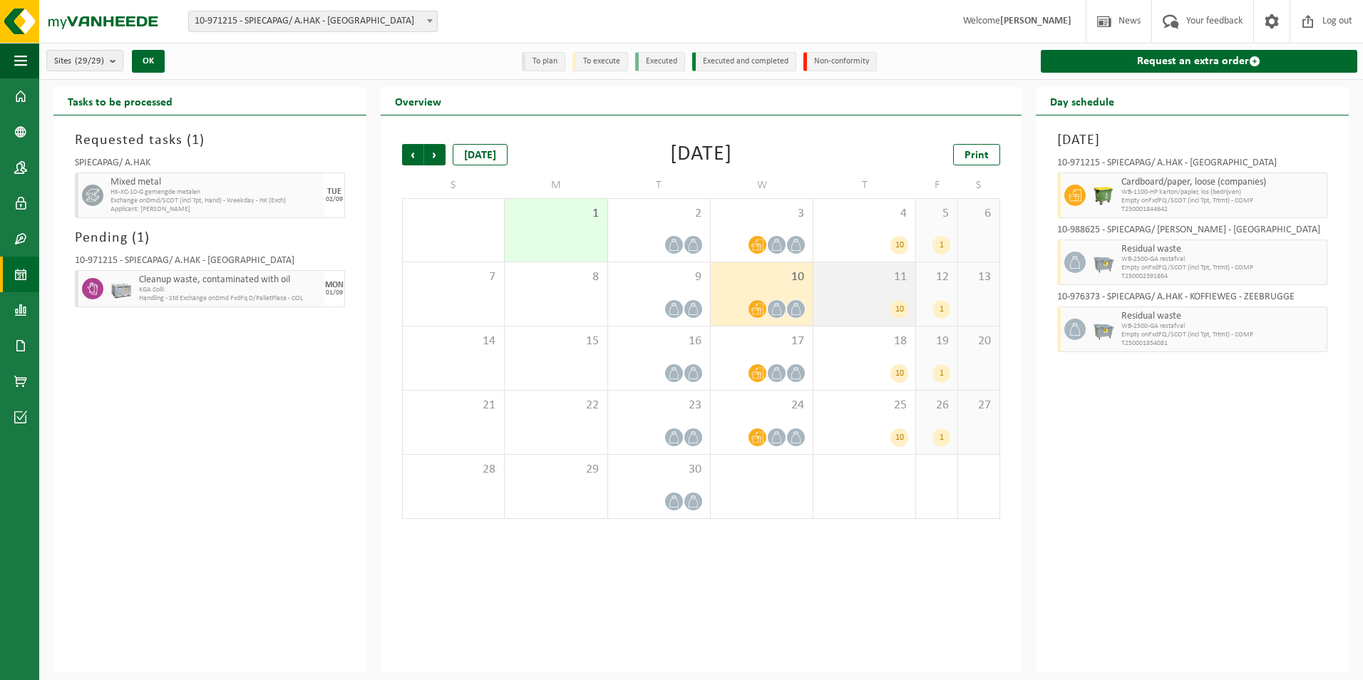
click at [880, 305] on div "10" at bounding box center [864, 309] width 88 height 19
